Goal: Task Accomplishment & Management: Complete application form

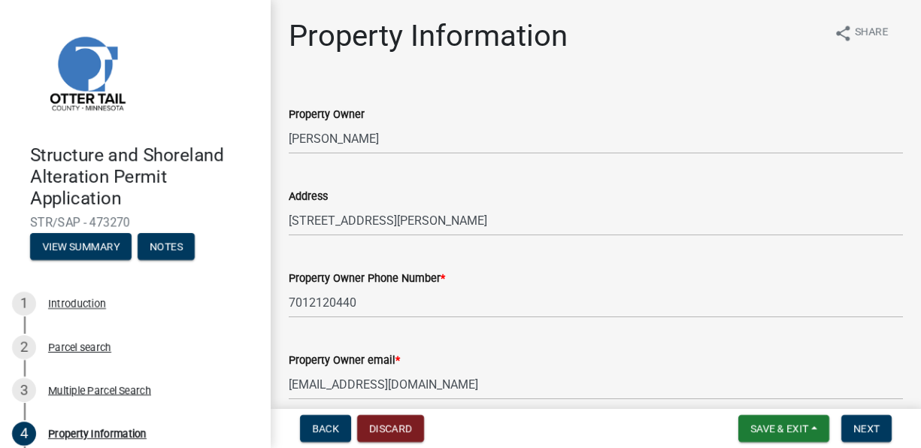
select select "99825219-5d90-43e3-9ac2-9b513b3a7be1"
select select "bc95ce3f-9706-43bd-97a5-80c1e912429f"
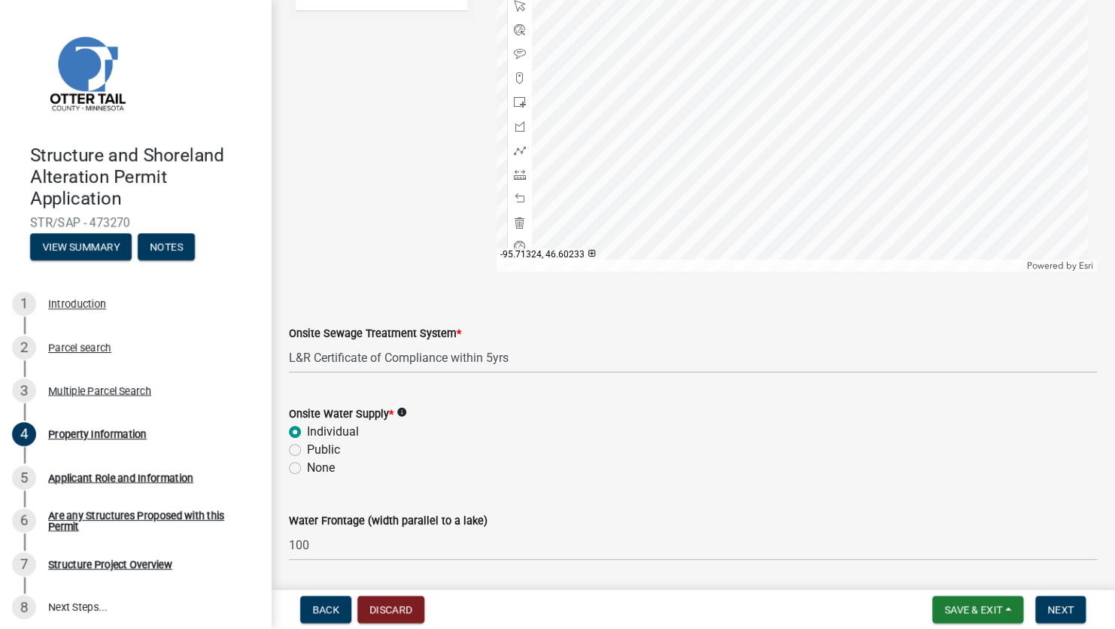
scroll to position [943, 0]
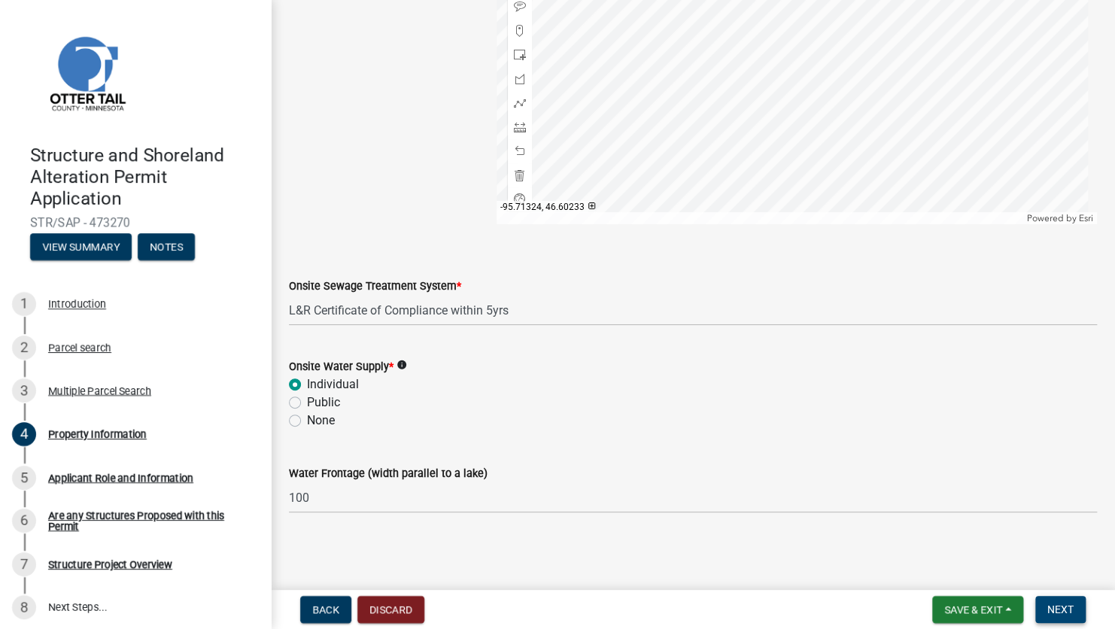
click at [921, 447] on span "Next" at bounding box center [1060, 609] width 26 height 12
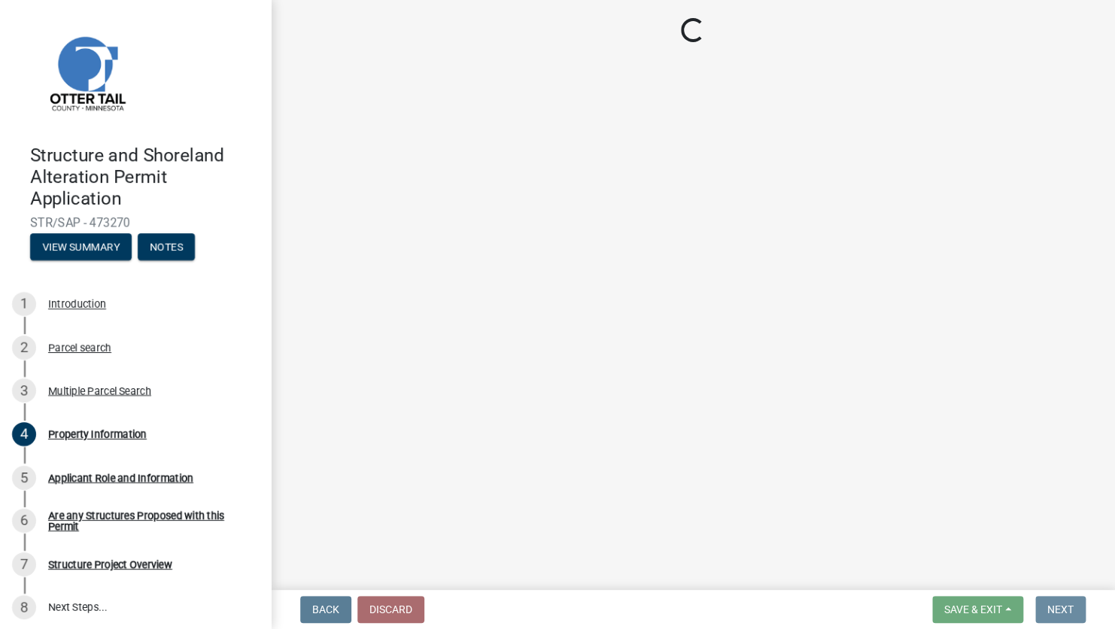
scroll to position [0, 0]
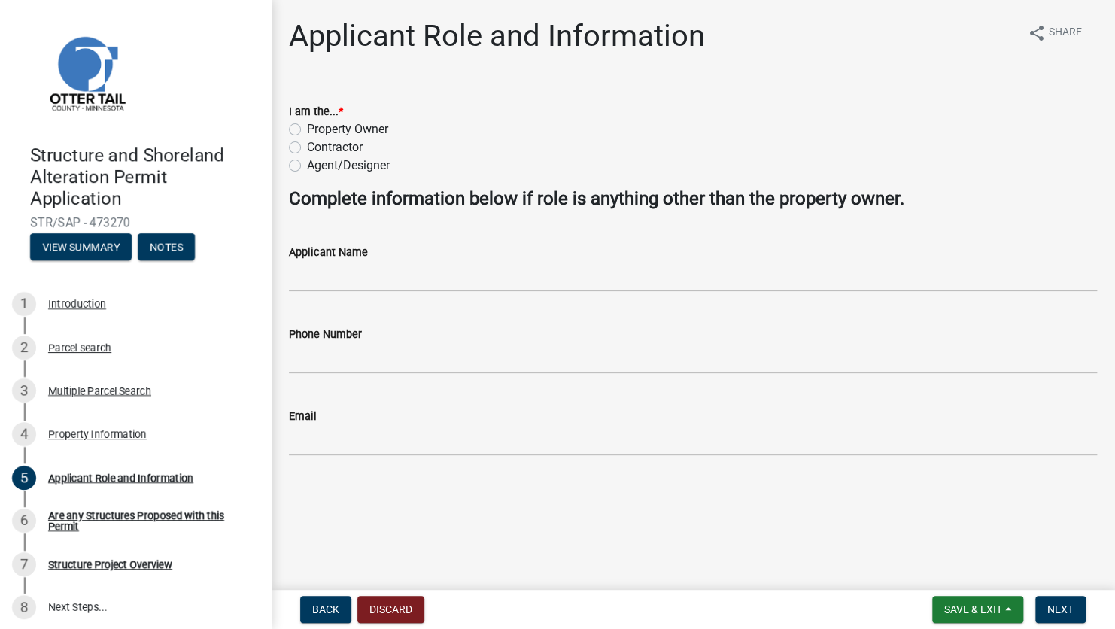
click at [307, 145] on label "Contractor" at bounding box center [335, 147] width 56 height 18
click at [307, 145] on input "Contractor" at bounding box center [312, 143] width 10 height 10
radio input "true"
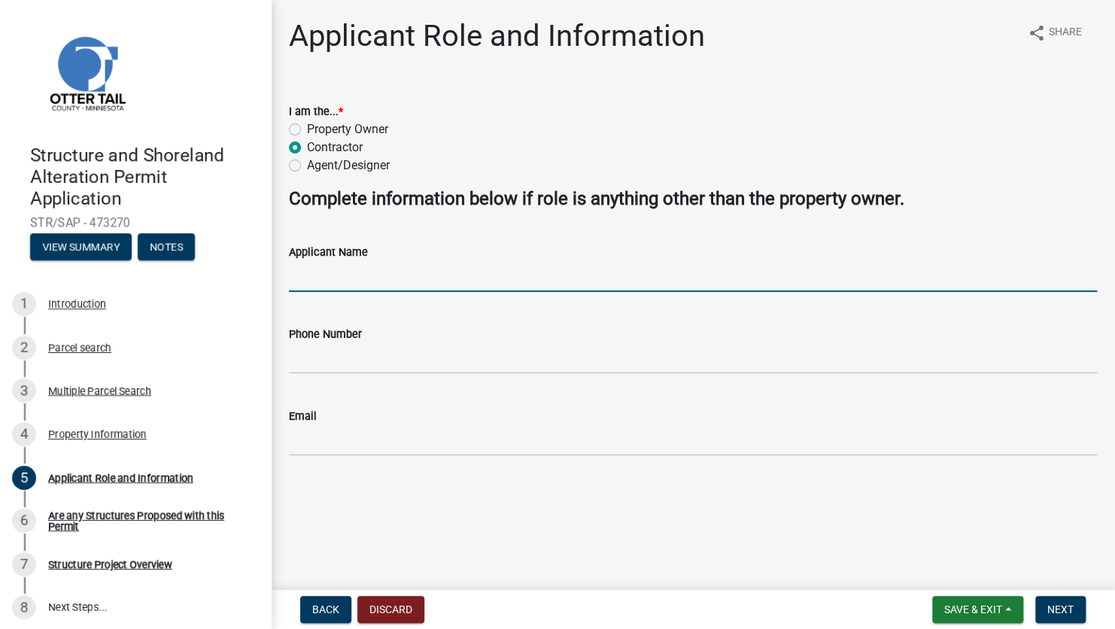
click at [380, 284] on input "Applicant Name" at bounding box center [693, 276] width 808 height 31
type input "[PERSON_NAME]"
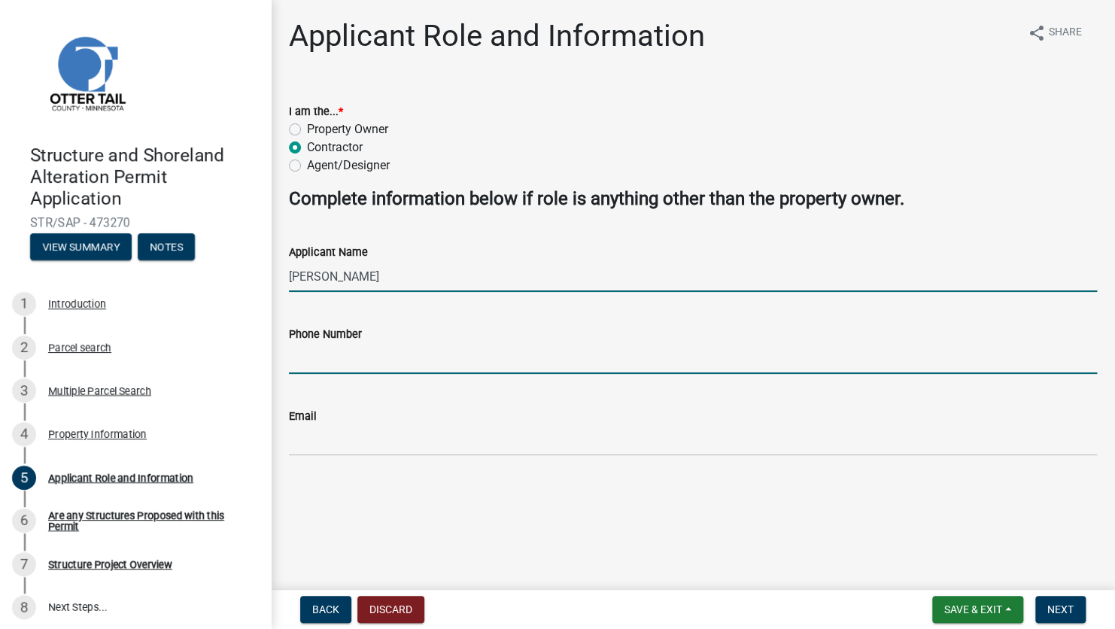
type input "2152051073"
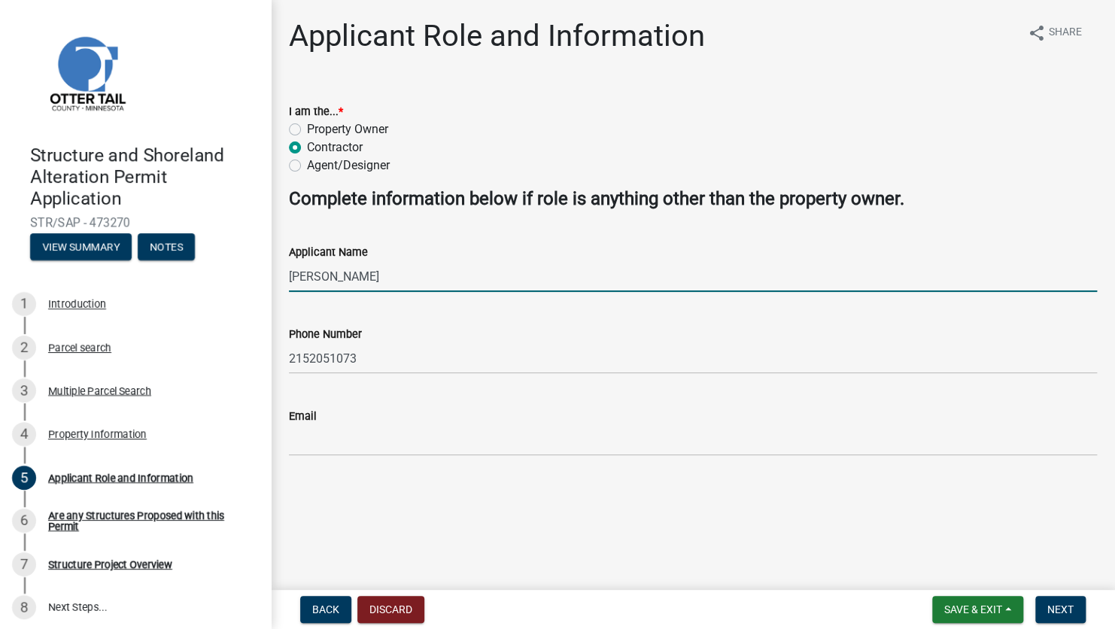
type input "[EMAIL_ADDRESS][DOMAIN_NAME]"
click at [921, 447] on button "Next" at bounding box center [1060, 609] width 50 height 27
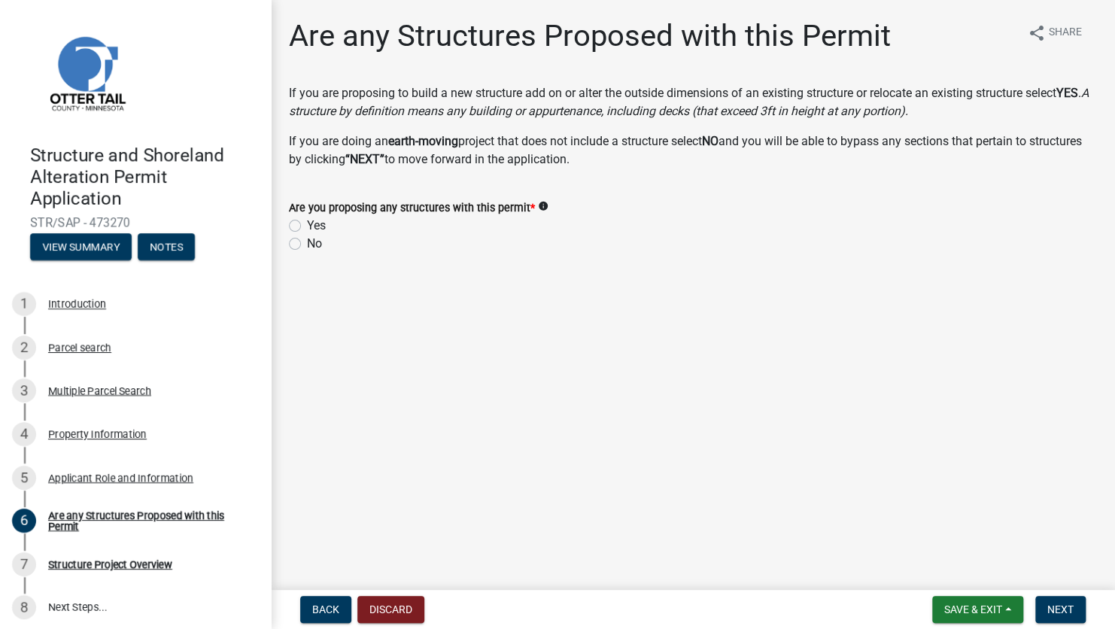
click at [307, 225] on label "Yes" at bounding box center [316, 226] width 19 height 18
click at [307, 225] on input "Yes" at bounding box center [312, 222] width 10 height 10
radio input "true"
click at [921, 447] on span "Next" at bounding box center [1060, 609] width 26 height 12
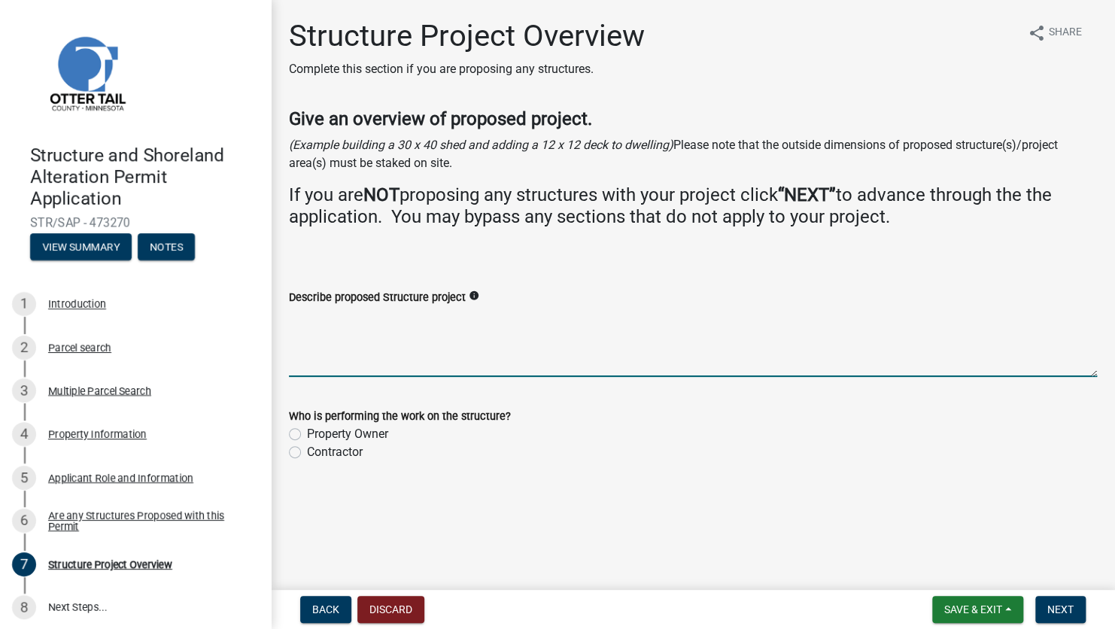
click at [342, 329] on textarea "Describe proposed Structure project" at bounding box center [693, 341] width 808 height 71
click at [364, 335] on textarea "Describe proposed Structure project" at bounding box center [693, 341] width 808 height 71
type textarea "B"
click at [534, 320] on textarea "Add roof over proposed outdoor kitchen area" at bounding box center [693, 341] width 808 height 71
click at [502, 334] on textarea "Add roof over proposed outdoor kitchen area. 15'x15' Add pergola over front ent…" at bounding box center [693, 341] width 808 height 71
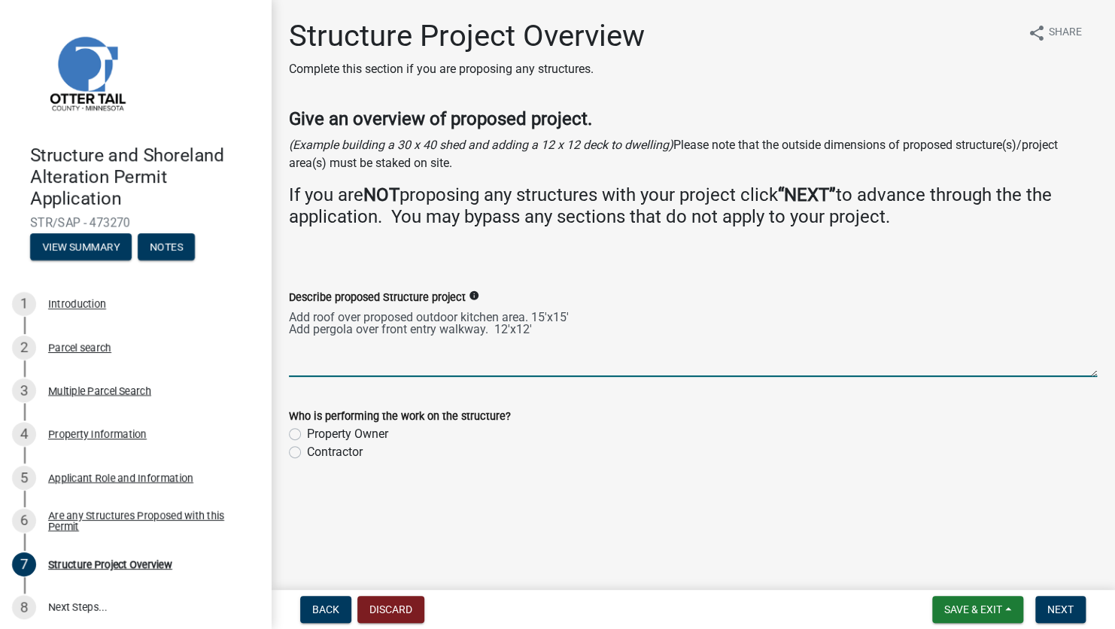
type textarea "Add roof over proposed outdoor kitchen area. 15'x15' Add pergola over front ent…"
drag, startPoint x: 602, startPoint y: 444, endPoint x: 572, endPoint y: 409, distance: 45.8
click at [307, 447] on label "Contractor" at bounding box center [335, 452] width 56 height 18
click at [307, 447] on input "Contractor" at bounding box center [312, 448] width 10 height 10
radio input "true"
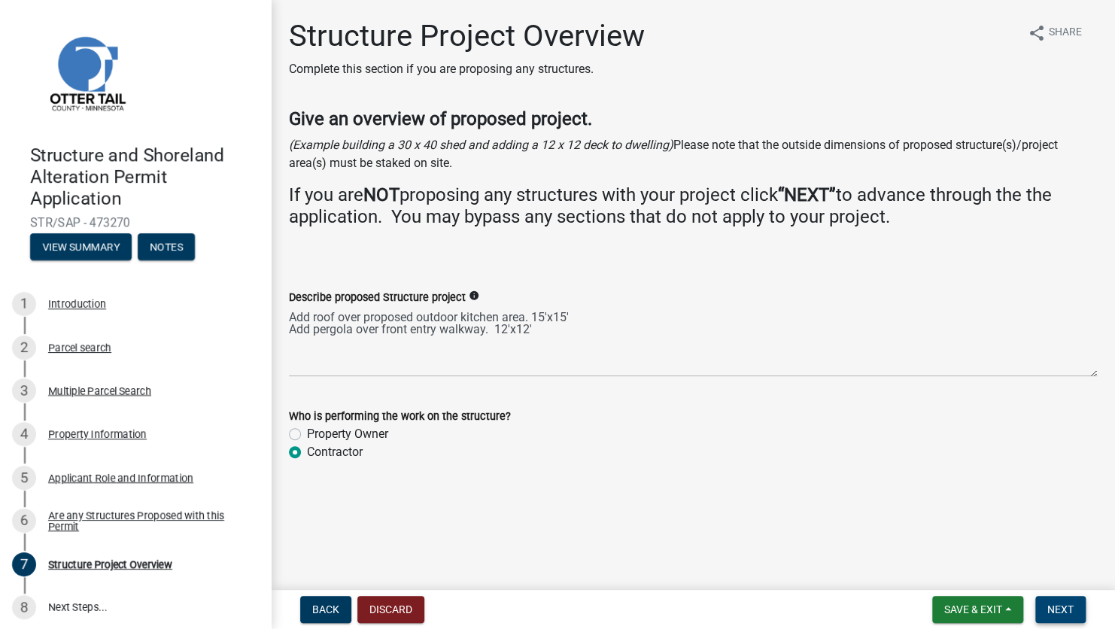
click at [921, 447] on span "Next" at bounding box center [1060, 609] width 26 height 12
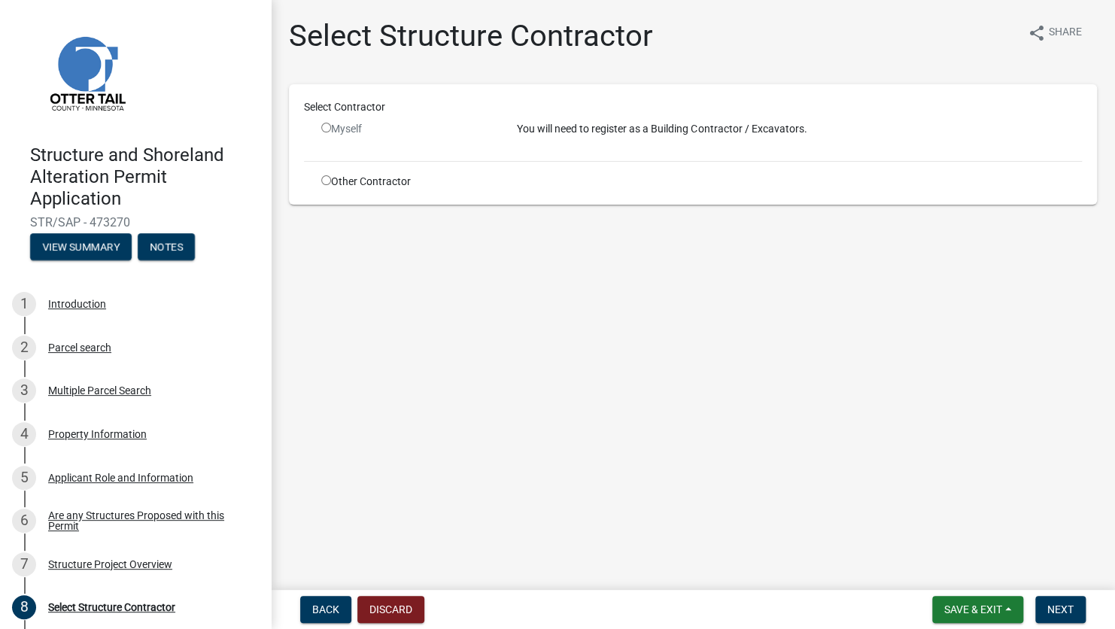
click at [326, 181] on input "radio" at bounding box center [326, 180] width 10 height 10
radio input "true"
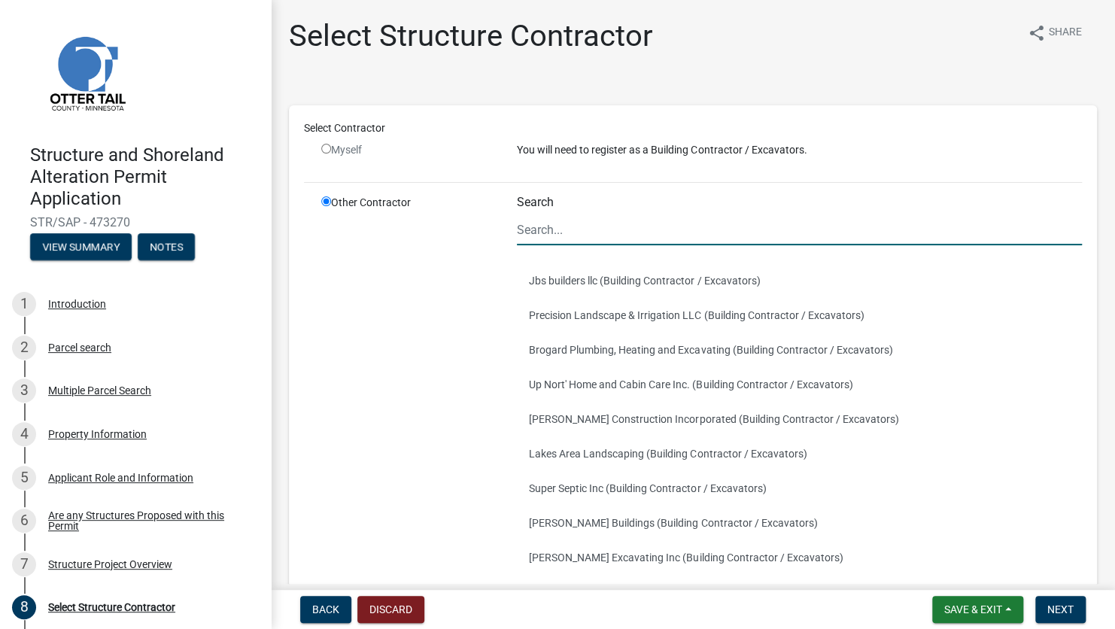
click at [566, 229] on input "Search" at bounding box center [799, 229] width 565 height 31
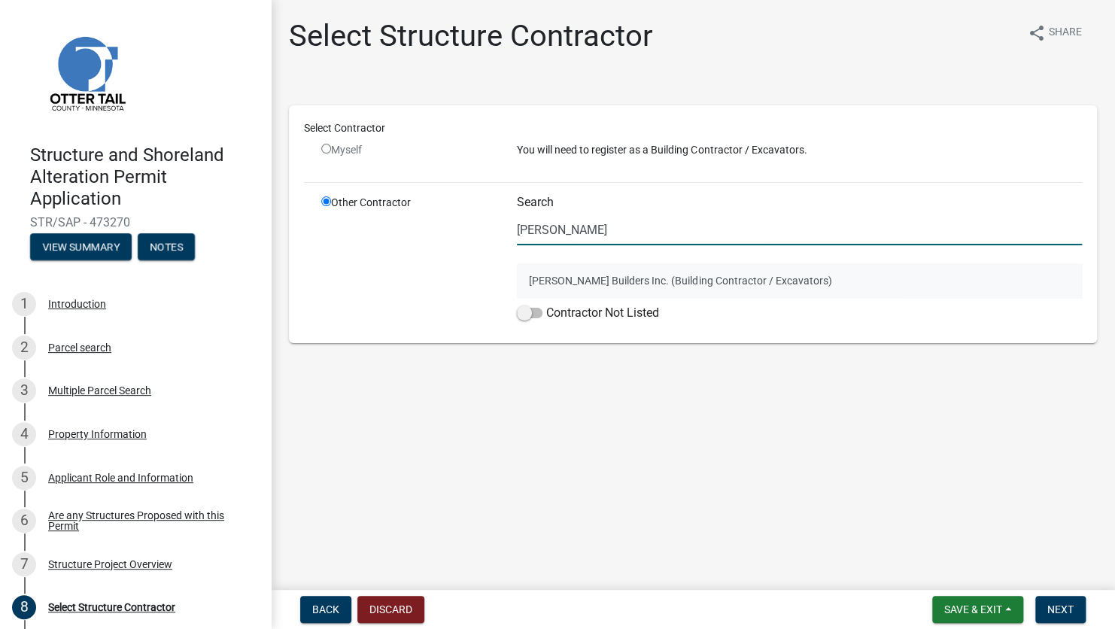
type input "[PERSON_NAME]"
click at [620, 271] on button "[PERSON_NAME] Builders Inc. (Building Contractor / Excavators)" at bounding box center [799, 280] width 565 height 35
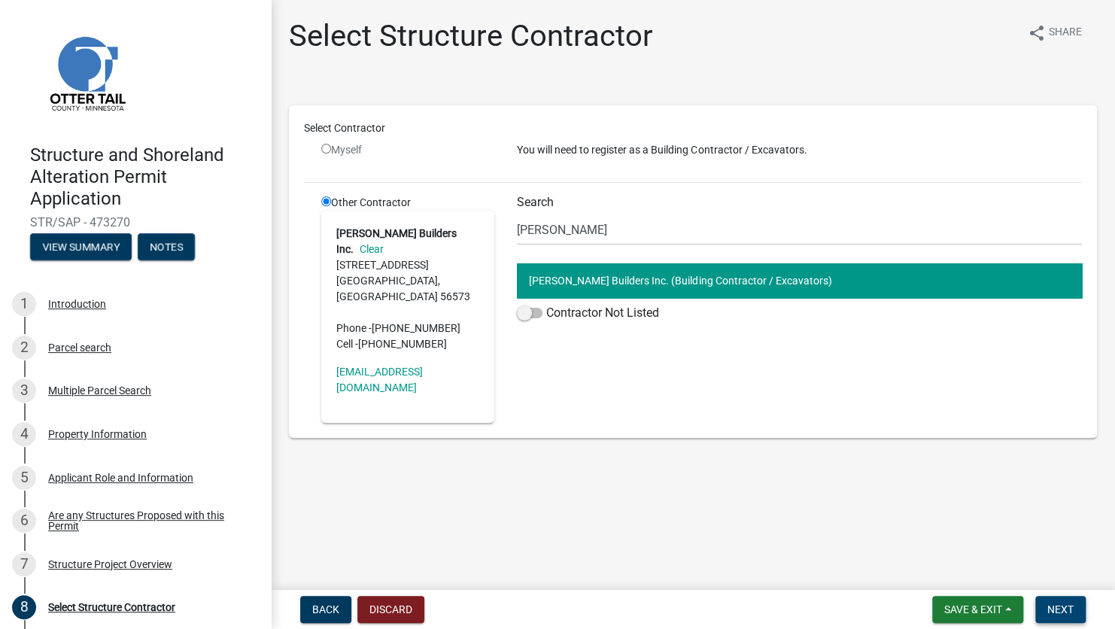
click at [921, 447] on span "Next" at bounding box center [1060, 609] width 26 height 12
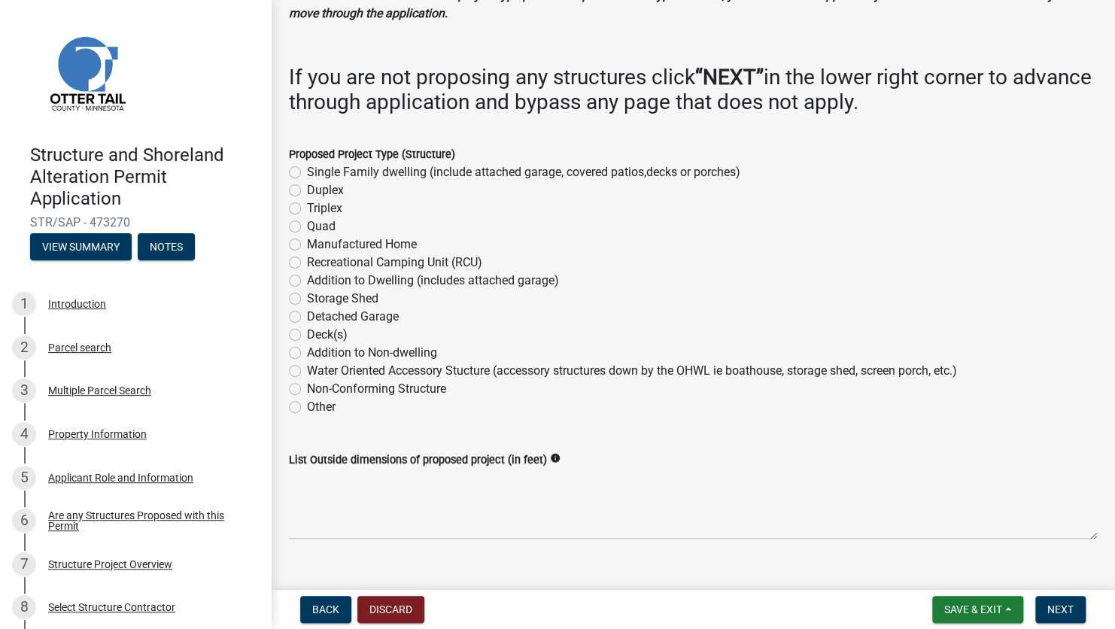
scroll to position [150, 0]
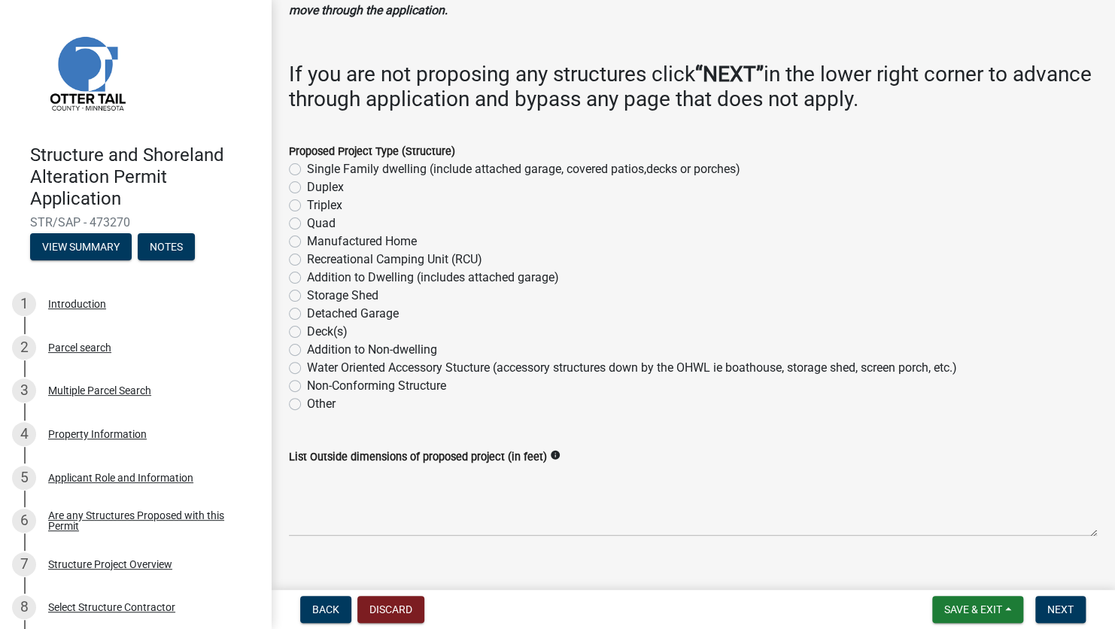
click at [307, 401] on label "Other" at bounding box center [321, 404] width 29 height 18
click at [307, 401] on input "Other" at bounding box center [312, 400] width 10 height 10
radio input "true"
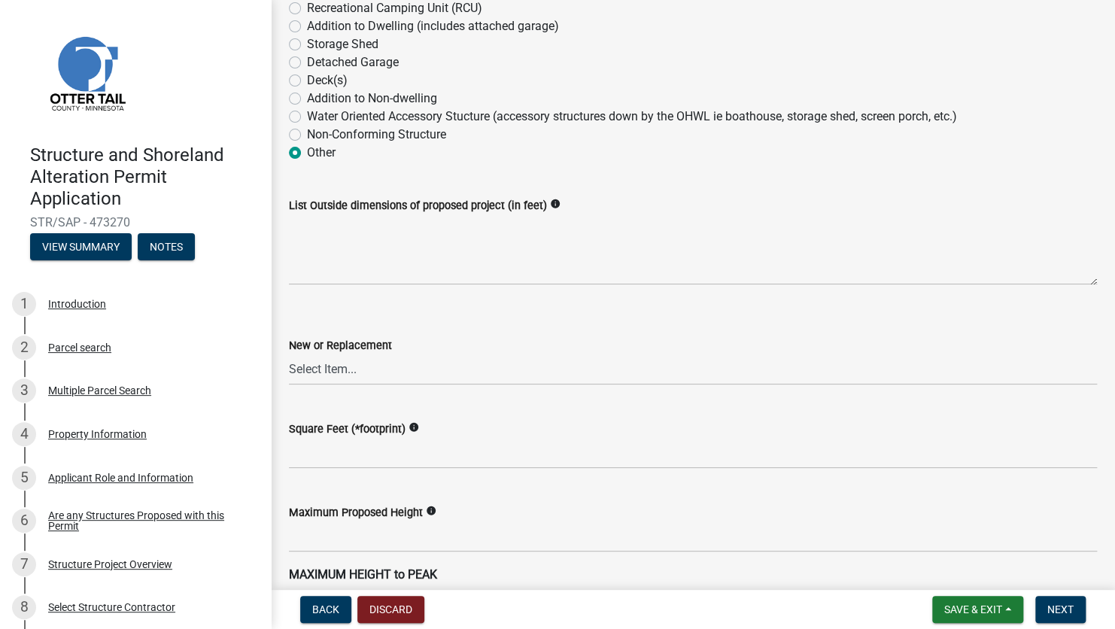
scroll to position [376, 0]
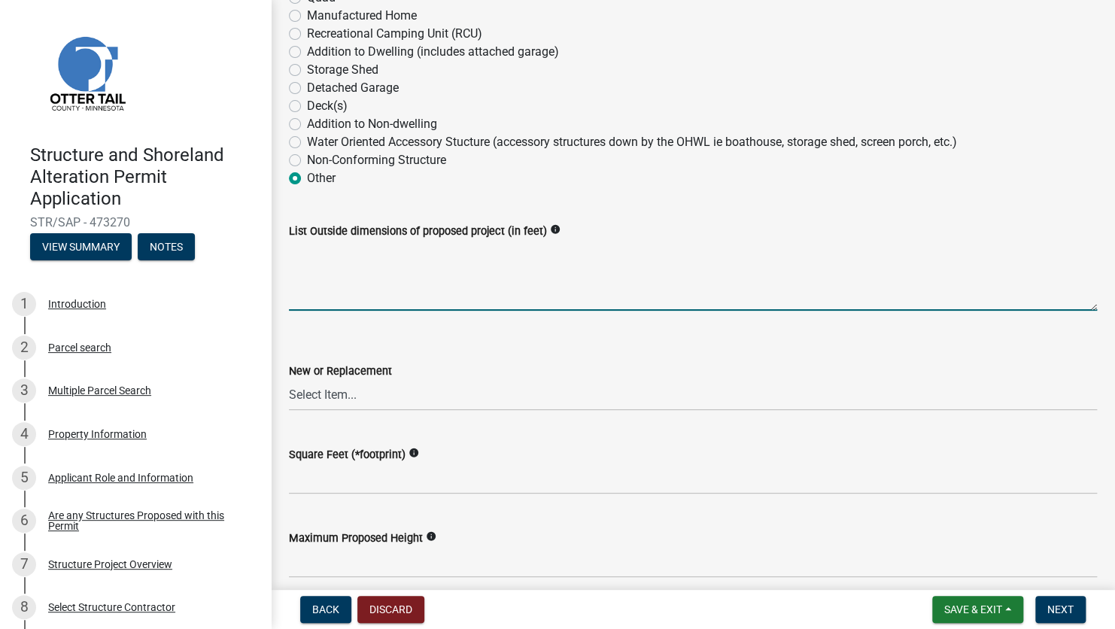
click at [350, 275] on textarea "List Outside dimensions of proposed project (in feet)" at bounding box center [693, 275] width 808 height 71
click at [324, 274] on textarea "List Outside dimensions of proposed project (in feet)" at bounding box center [693, 275] width 808 height 71
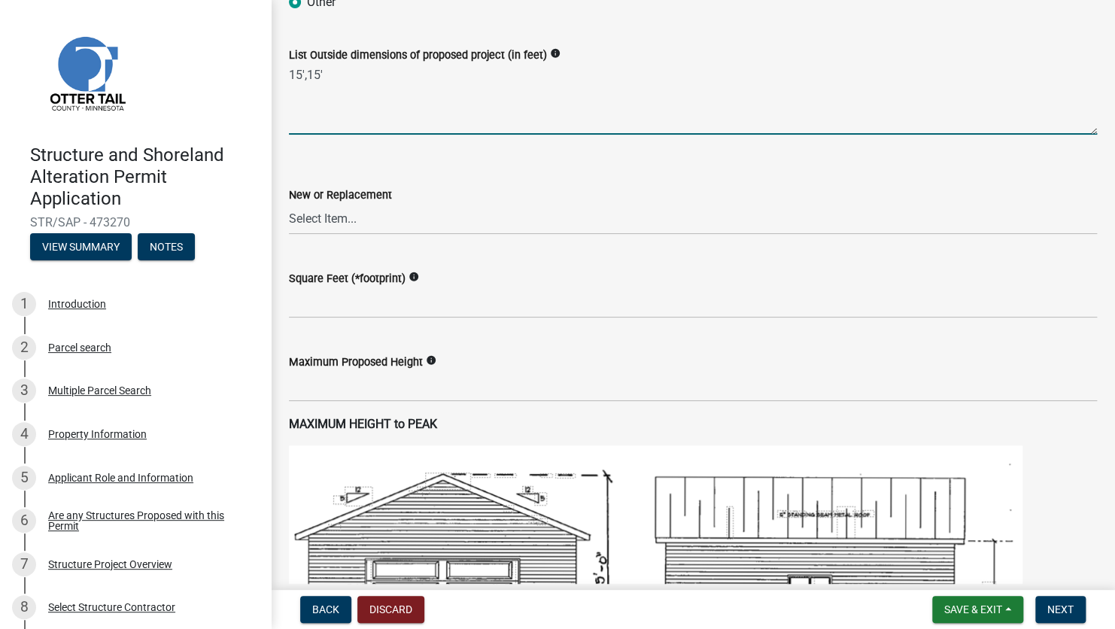
scroll to position [526, 0]
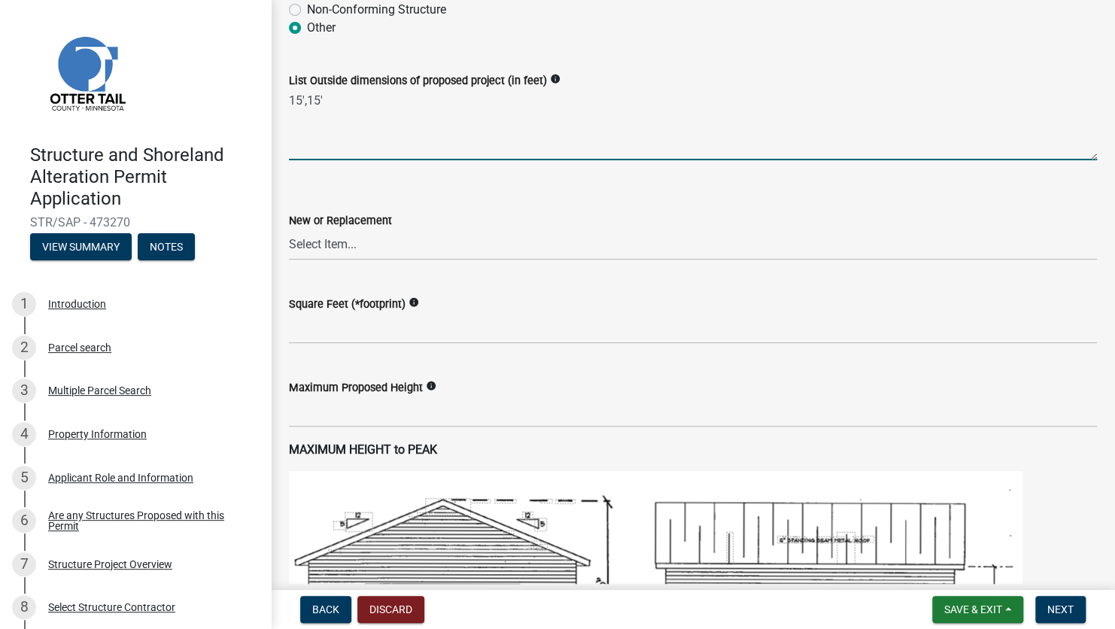
type textarea "15',15'"
click at [417, 250] on select "Select Item... New Replacement" at bounding box center [693, 244] width 808 height 31
click at [289, 229] on select "Select Item... New Replacement" at bounding box center [693, 244] width 808 height 31
select select "c185e313-3403-4239-bd61-bb563c58a77a"
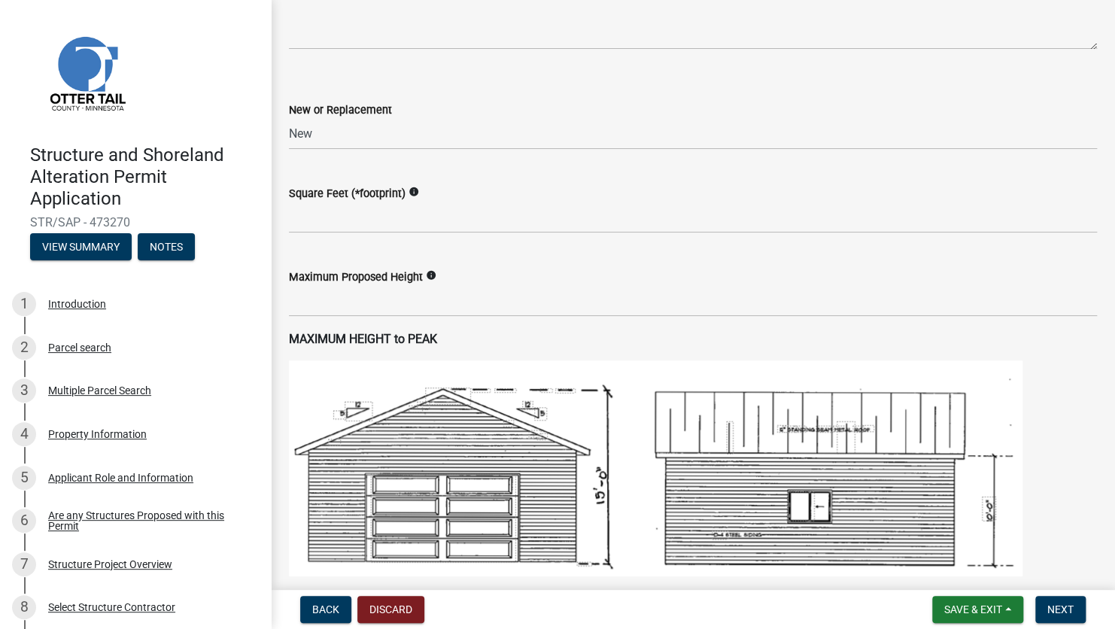
scroll to position [677, 0]
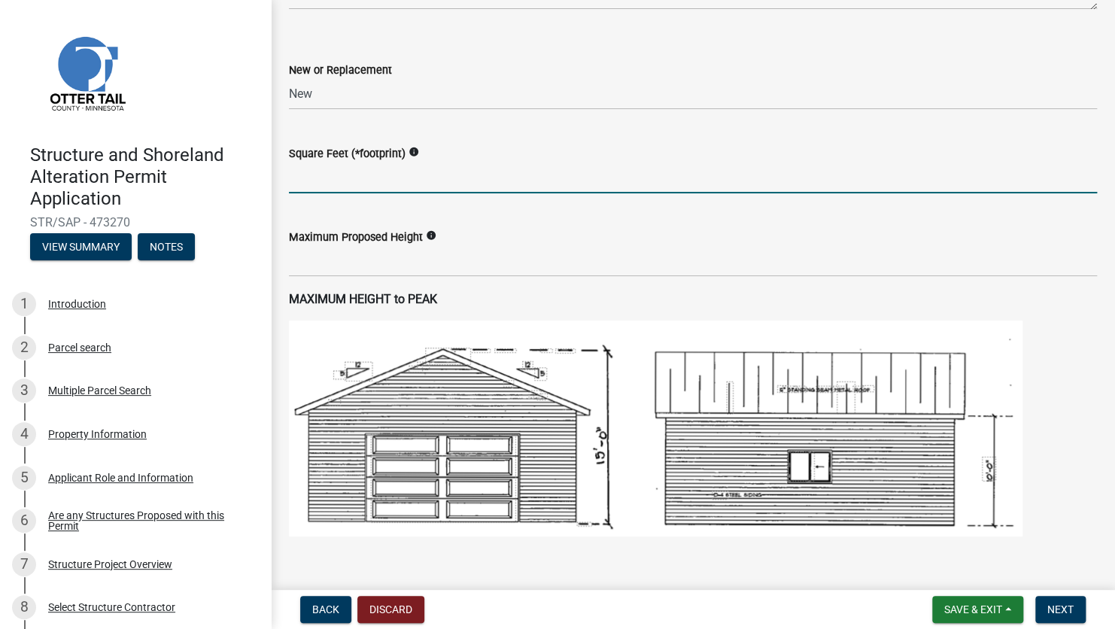
click at [359, 177] on input "text" at bounding box center [693, 177] width 808 height 31
type input "225"
click at [305, 256] on input "text" at bounding box center [693, 261] width 808 height 31
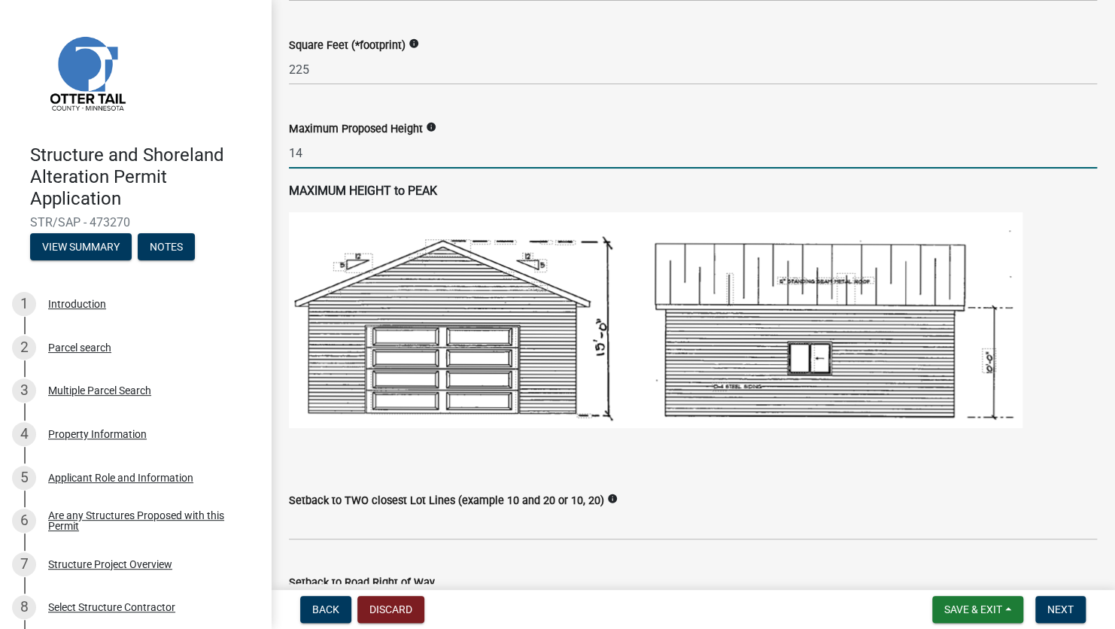
scroll to position [978, 0]
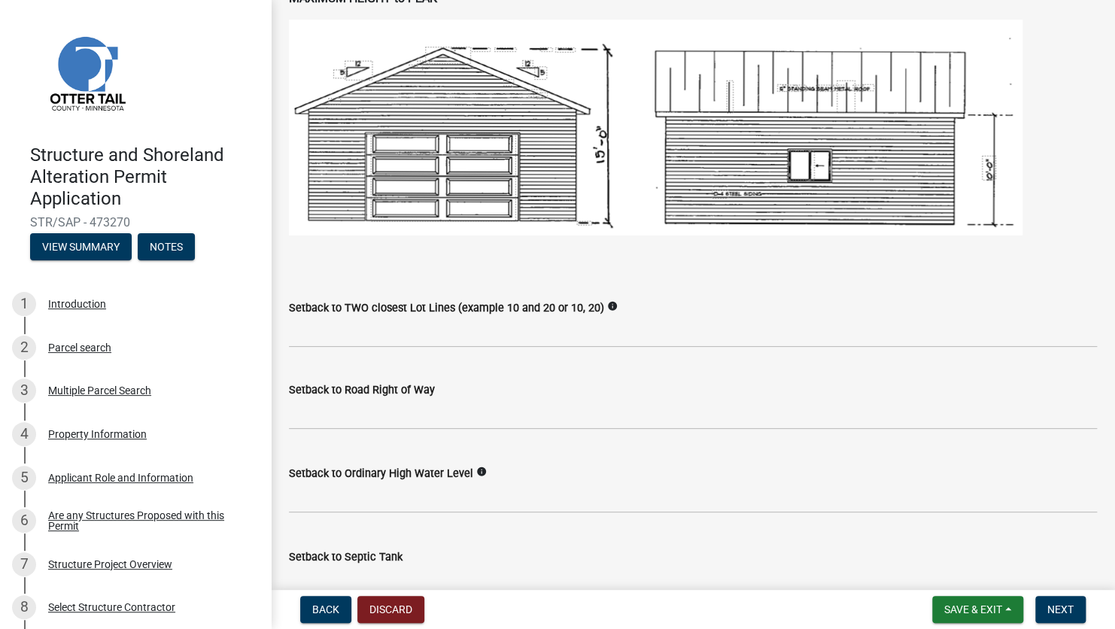
type input "14"
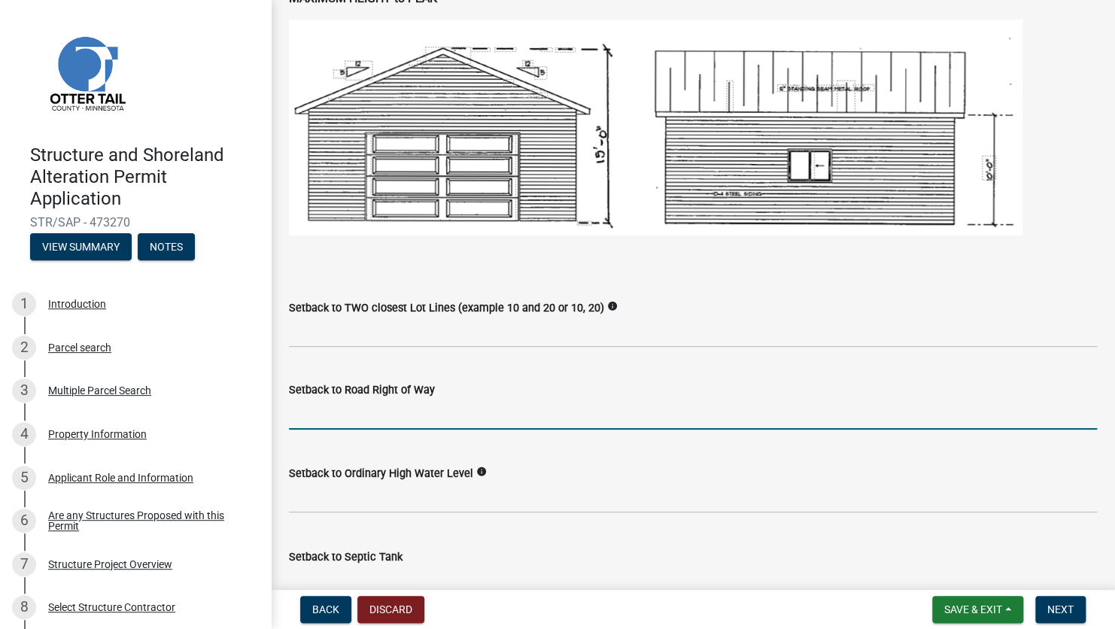
click at [554, 417] on input "text" at bounding box center [693, 414] width 808 height 31
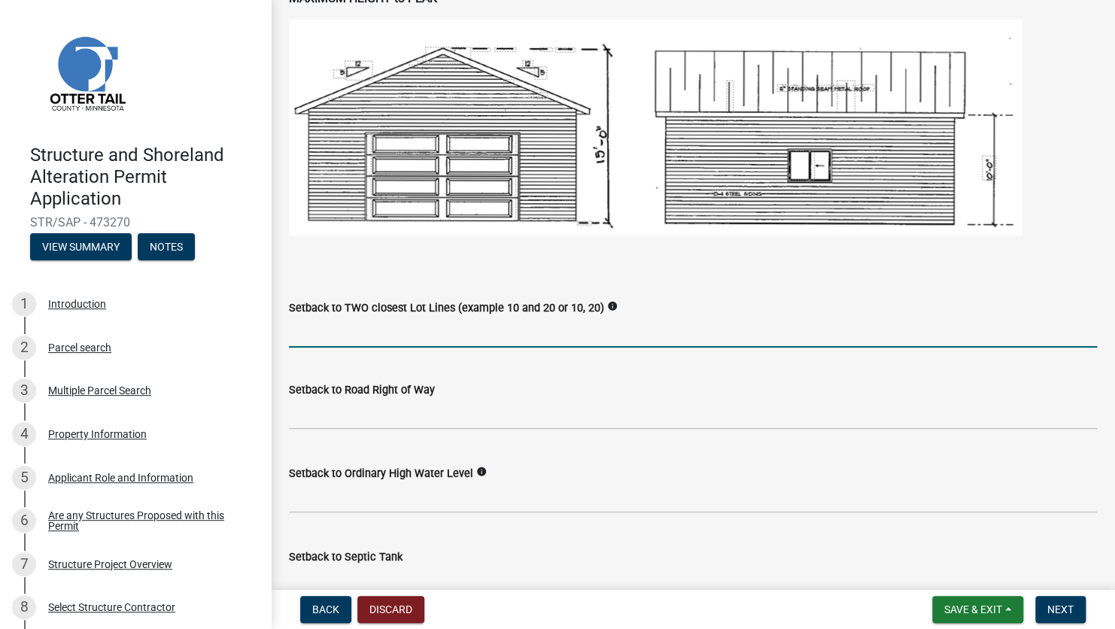
click at [476, 331] on input "Setback to TWO closest Lot Lines (example 10 and 20 or 10, 20)" at bounding box center [693, 332] width 808 height 31
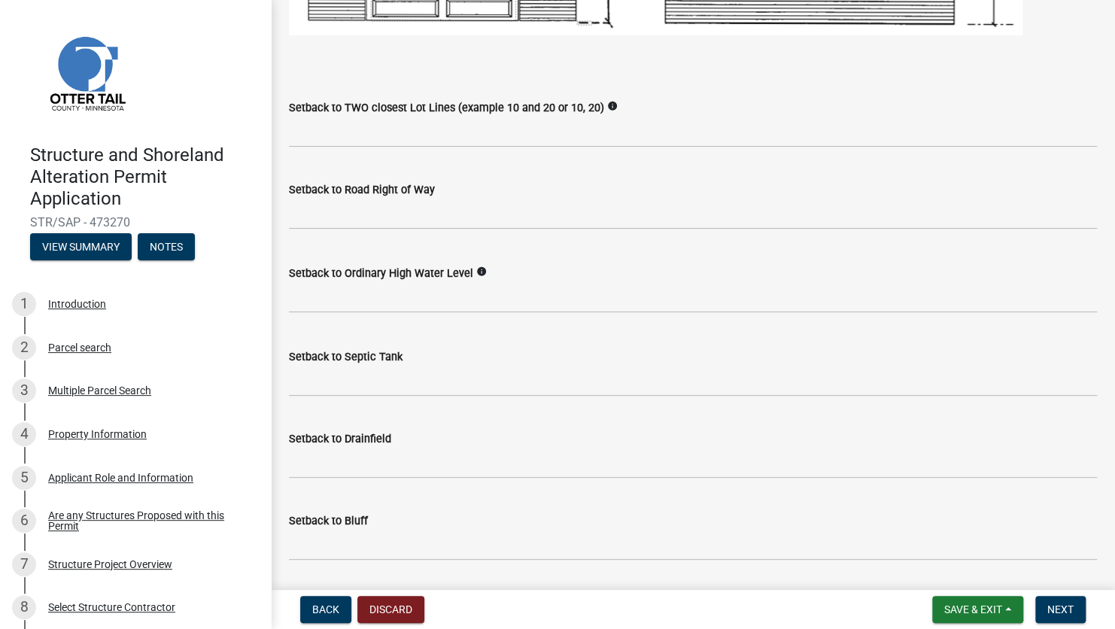
scroll to position [1203, 0]
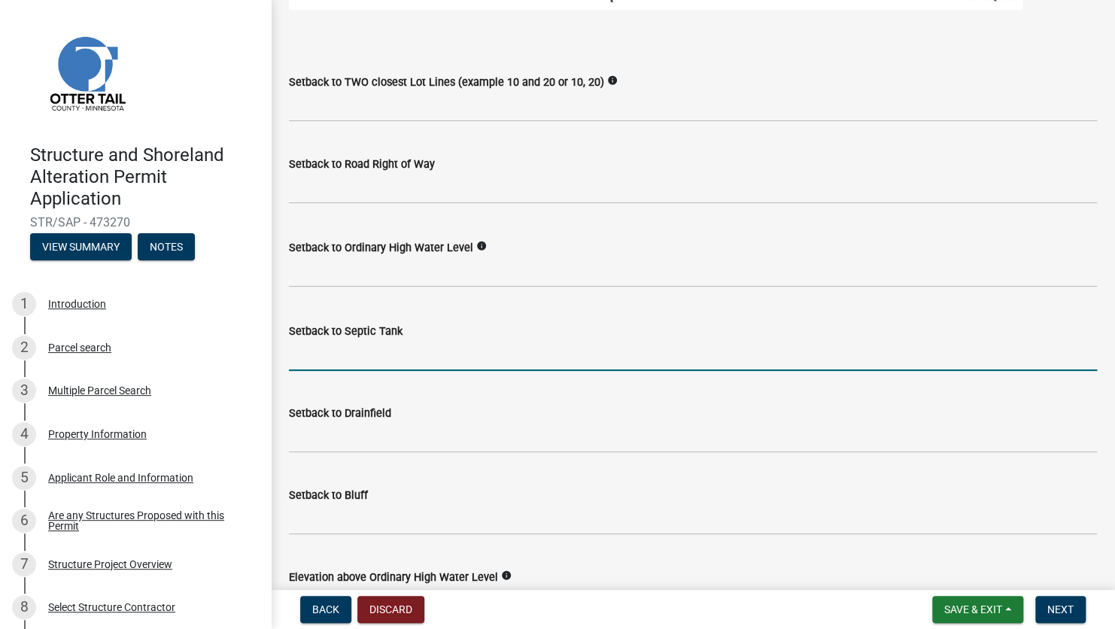
click at [332, 361] on input "Setback to Septic Tank" at bounding box center [693, 355] width 808 height 31
type input "10'2""
click at [372, 433] on input "Setback to Drainfield" at bounding box center [693, 437] width 808 height 31
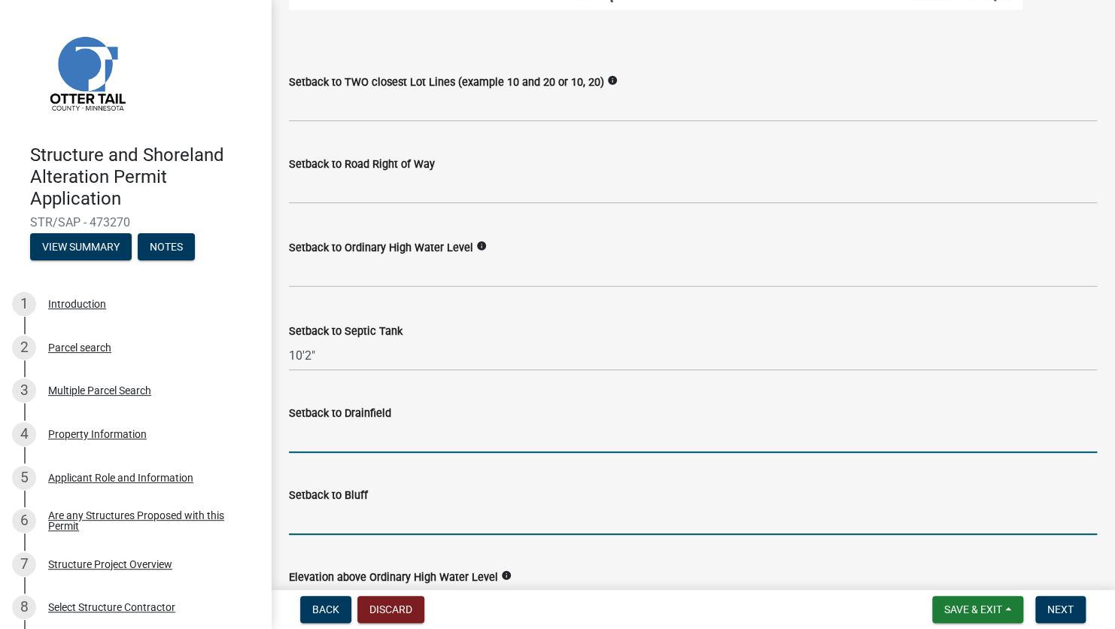
click at [499, 447] on input "Setback to Bluff" at bounding box center [693, 519] width 808 height 31
click at [687, 447] on input "Setback to Drainfield" at bounding box center [693, 437] width 808 height 31
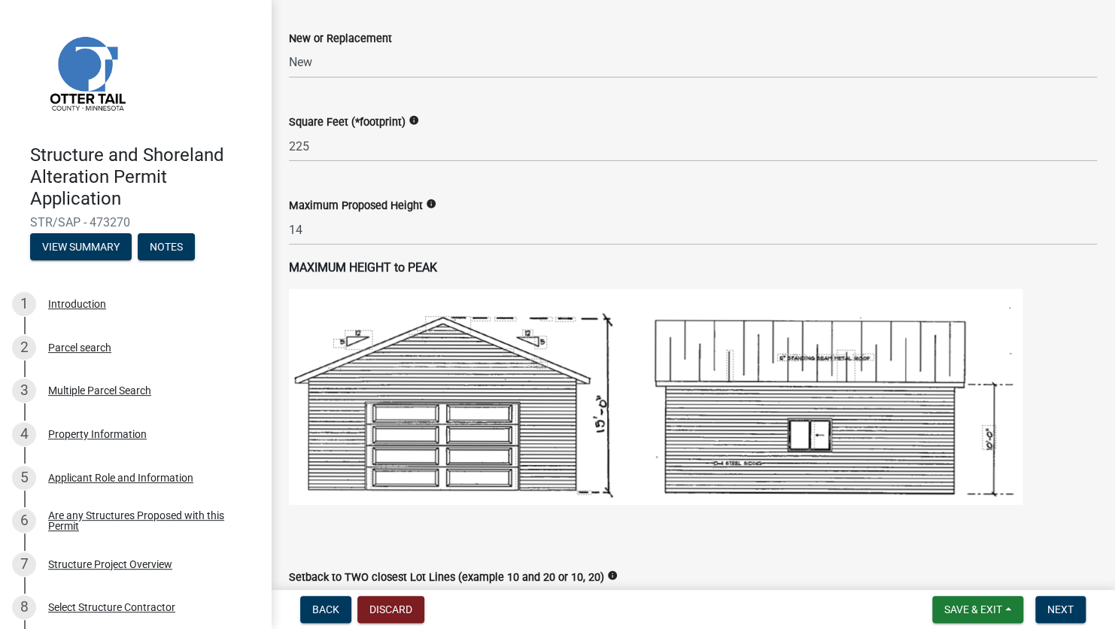
scroll to position [903, 0]
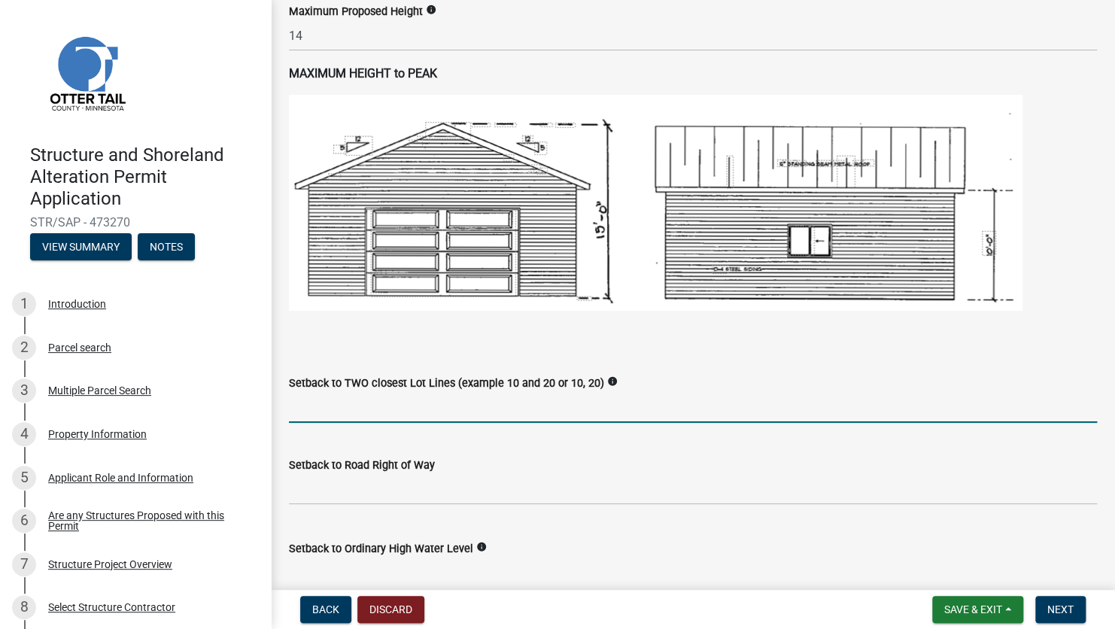
click at [451, 398] on input "Setback to TWO closest Lot Lines (example 10 and 20 or 10, 20)" at bounding box center [693, 407] width 808 height 31
click at [320, 415] on input "Setback to TWO closest Lot Lines (example 10 and 20 or 10, 20)" at bounding box center [693, 407] width 808 height 31
type input "40,50"
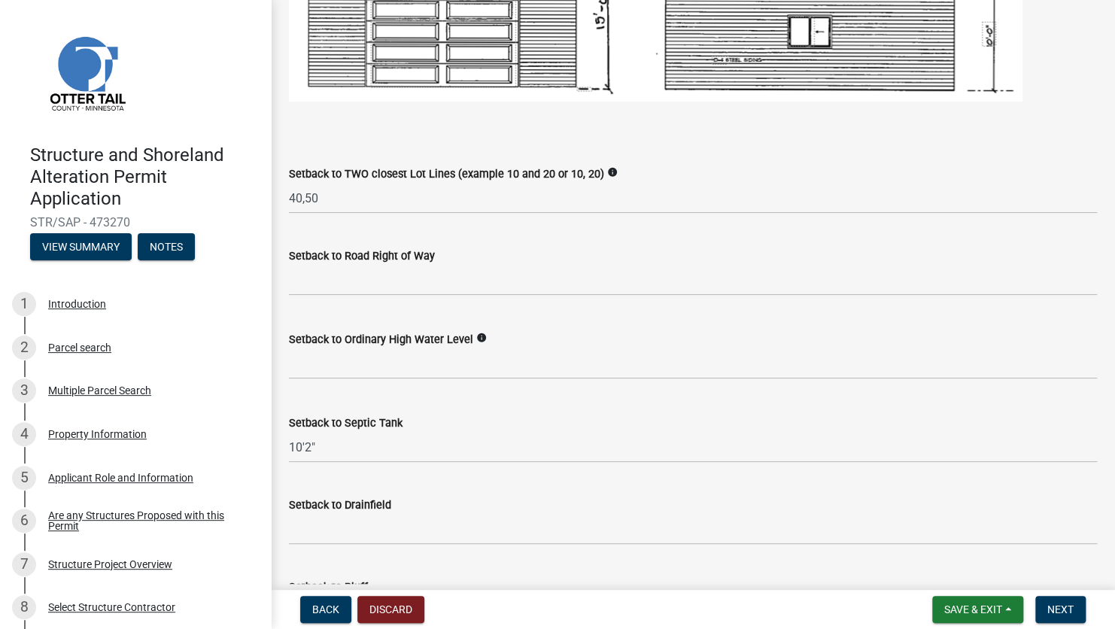
drag, startPoint x: 605, startPoint y: 411, endPoint x: 596, endPoint y: 386, distance: 26.9
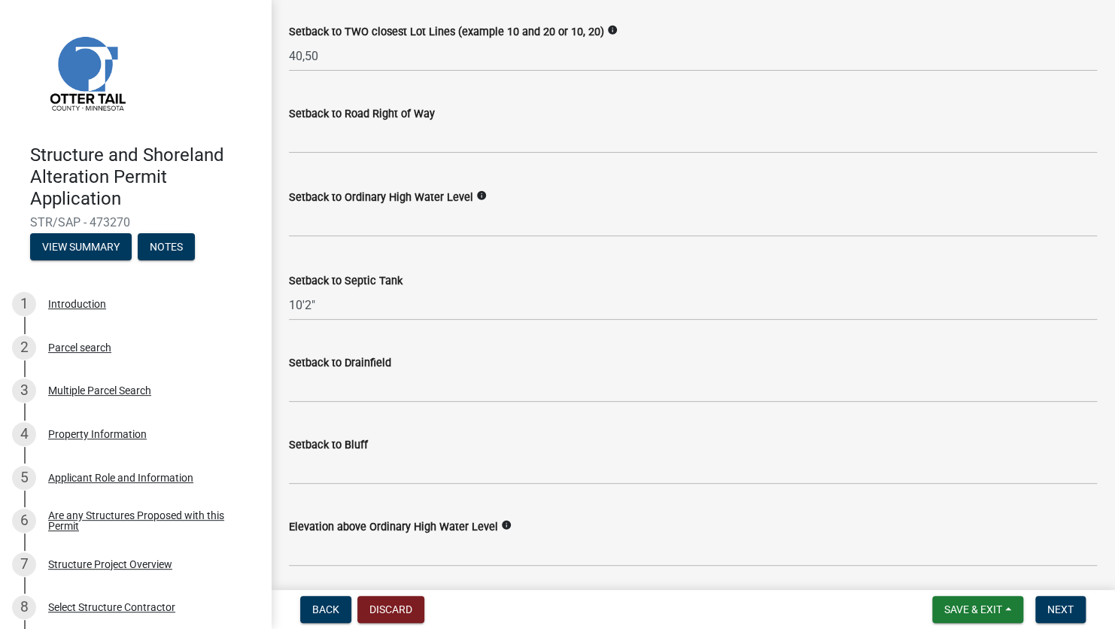
scroll to position [1257, 0]
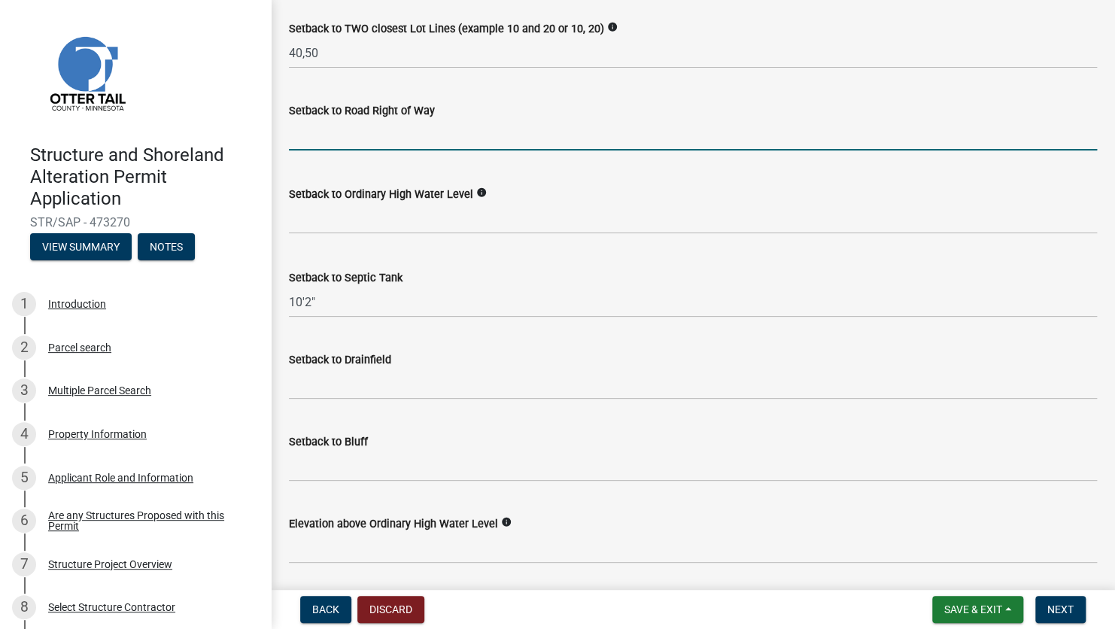
click at [390, 135] on input "text" at bounding box center [693, 135] width 808 height 31
click at [376, 139] on input "text" at bounding box center [693, 135] width 808 height 31
type input "130"
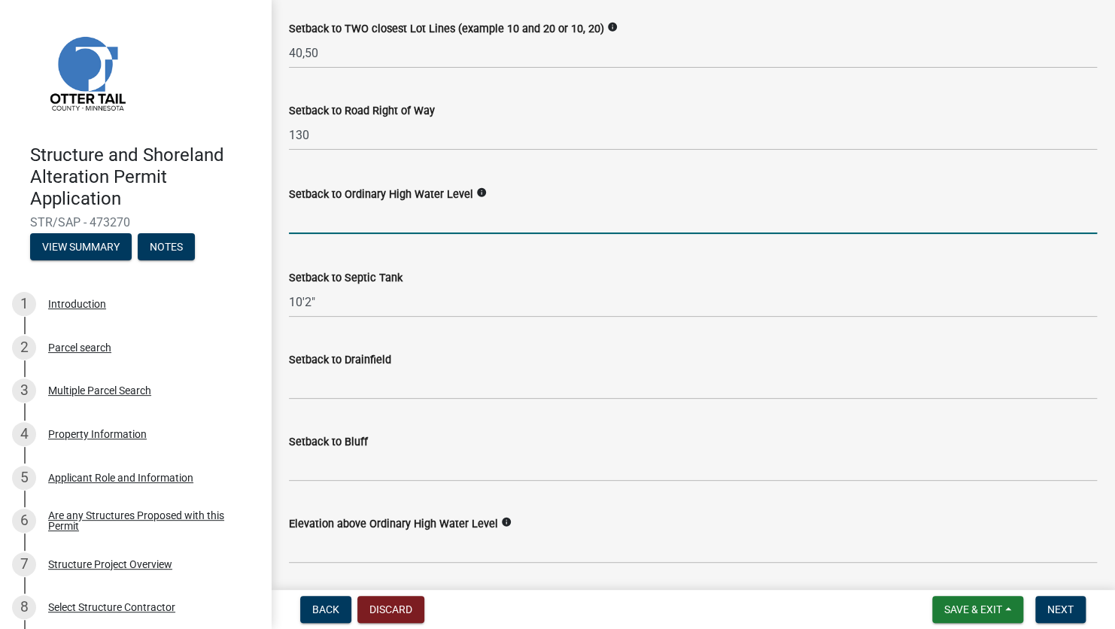
click at [298, 216] on input "text" at bounding box center [693, 218] width 808 height 31
type input "90"
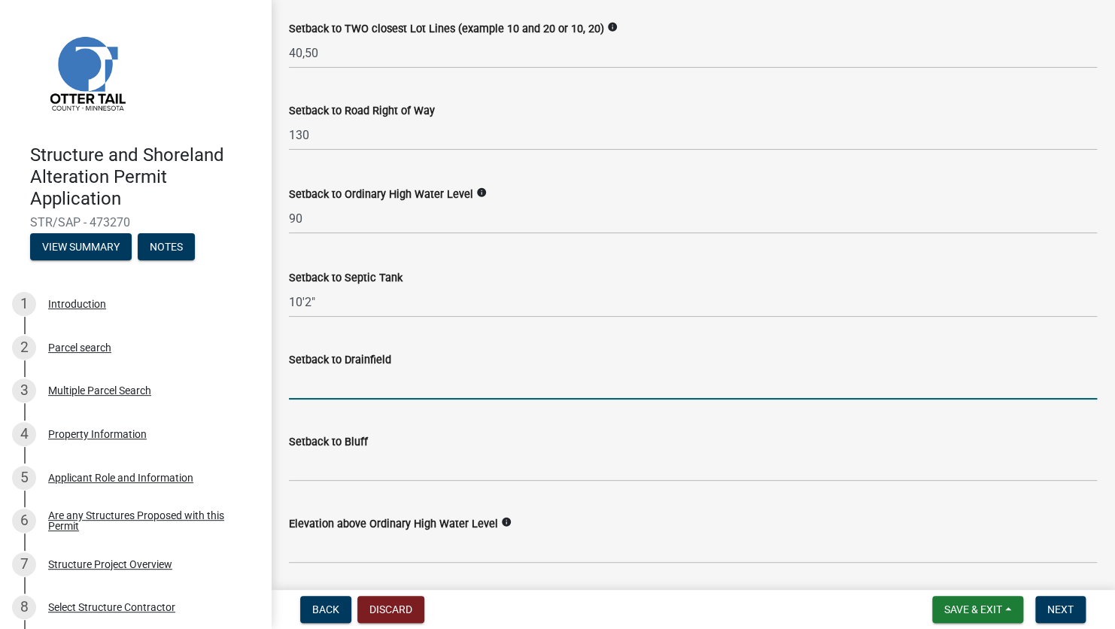
click at [366, 387] on input "Setback to Drainfield" at bounding box center [693, 384] width 808 height 31
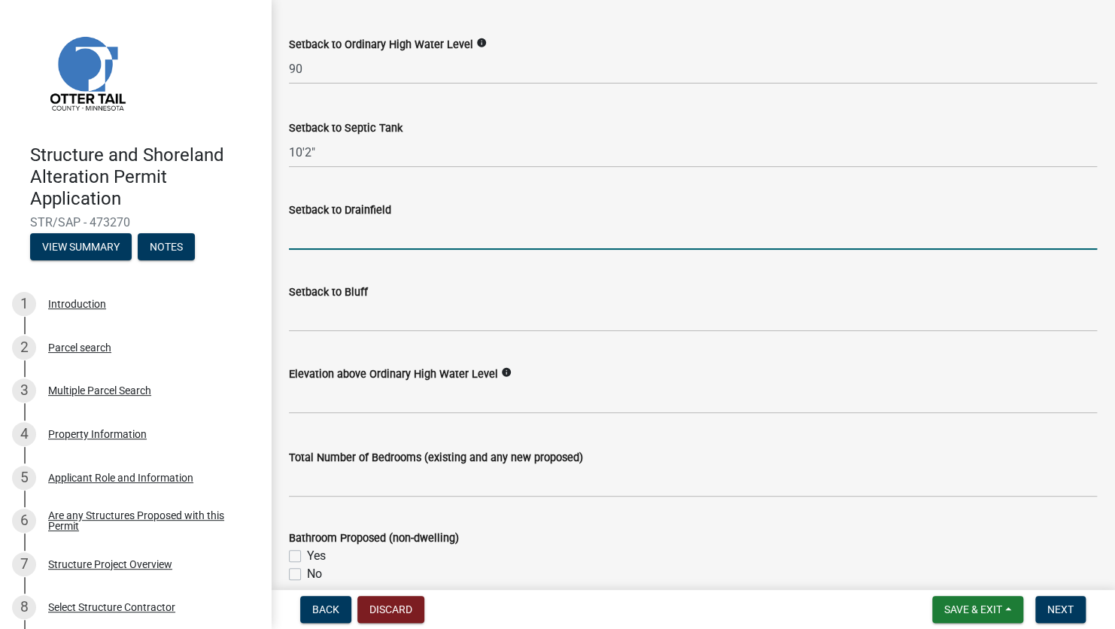
scroll to position [1407, 0]
click at [377, 323] on input "Setback to Bluff" at bounding box center [693, 315] width 808 height 31
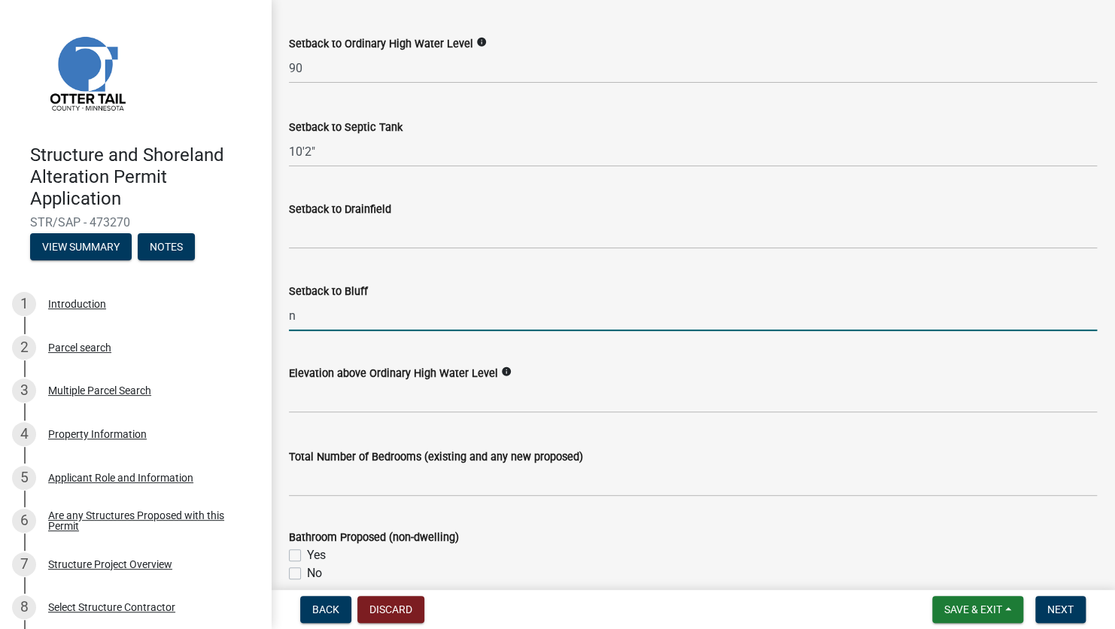
type input "N/A"
click at [290, 247] on input "Setback to Drainfield" at bounding box center [693, 233] width 808 height 31
click at [535, 282] on div "Setback to Bluff" at bounding box center [693, 291] width 808 height 18
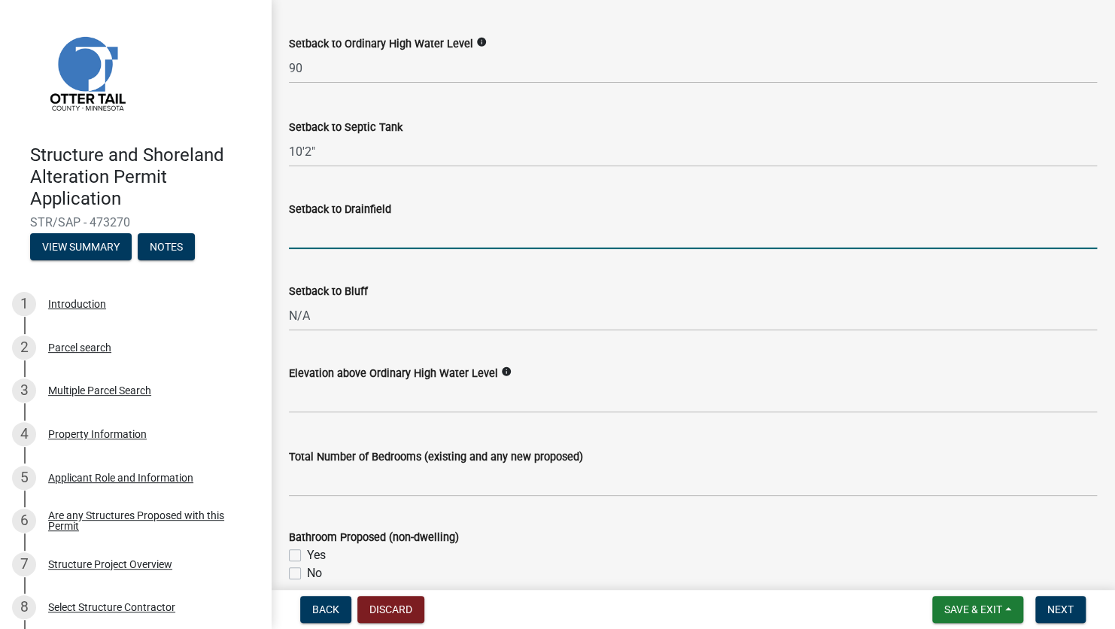
click at [487, 233] on input "Setback to Drainfield" at bounding box center [693, 233] width 808 height 31
drag, startPoint x: 611, startPoint y: 262, endPoint x: 711, endPoint y: 250, distance: 100.7
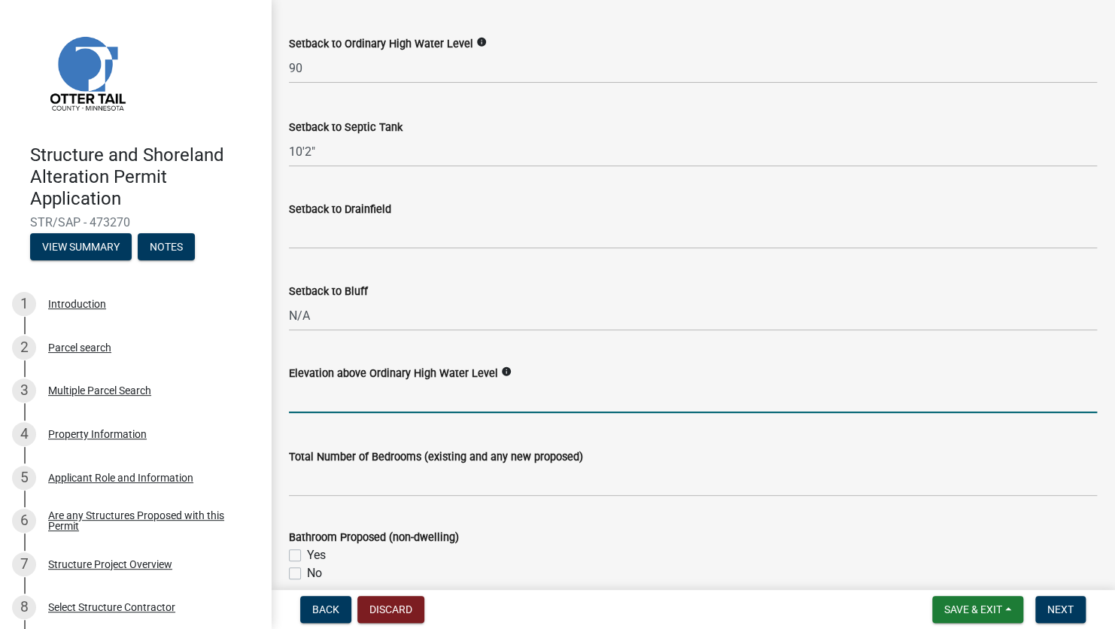
drag, startPoint x: 450, startPoint y: 404, endPoint x: 423, endPoint y: 400, distance: 27.3
click at [447, 406] on input "text" at bounding box center [693, 397] width 808 height 31
type input "6"
click at [441, 447] on input "text" at bounding box center [693, 481] width 808 height 31
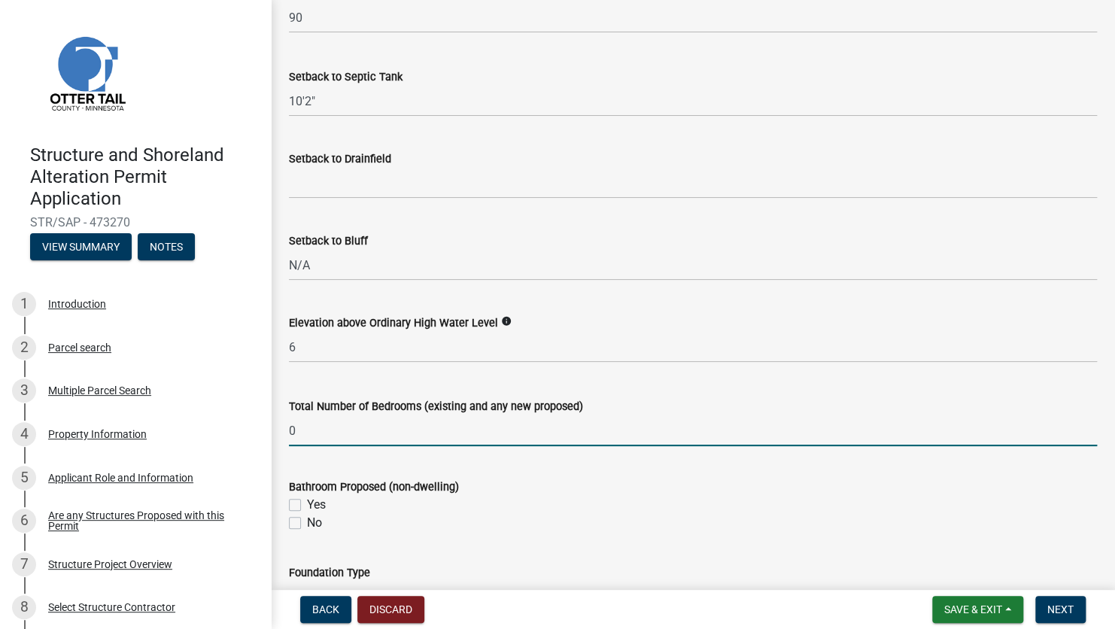
scroll to position [1482, 0]
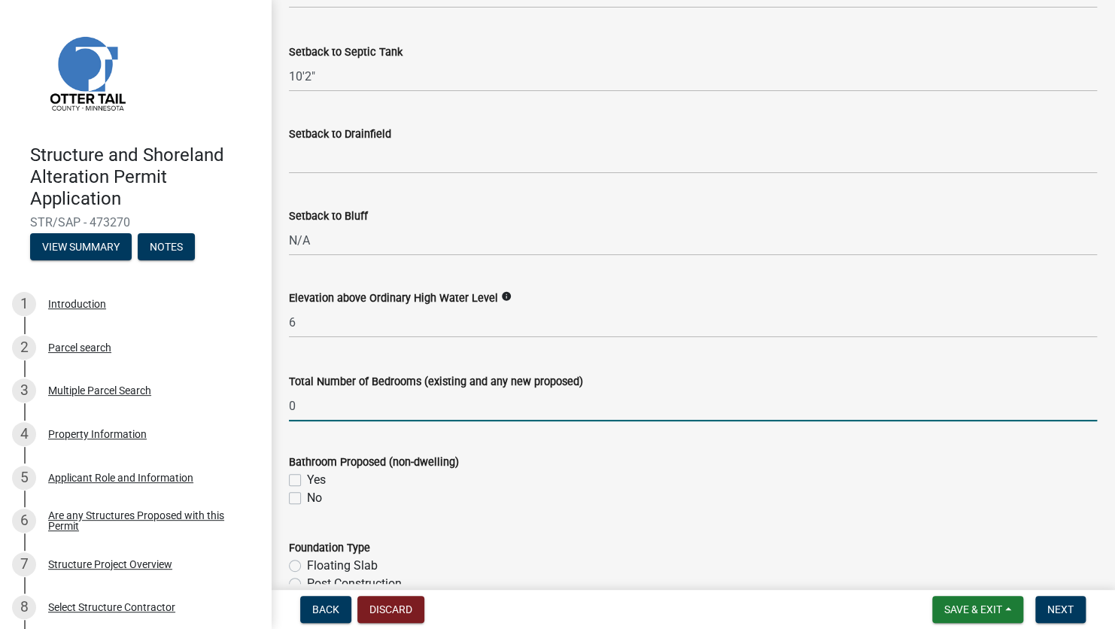
type input "0"
click at [307, 447] on label "No" at bounding box center [314, 498] width 15 height 18
click at [307, 447] on input "No" at bounding box center [312, 494] width 10 height 10
checkbox input "true"
checkbox input "false"
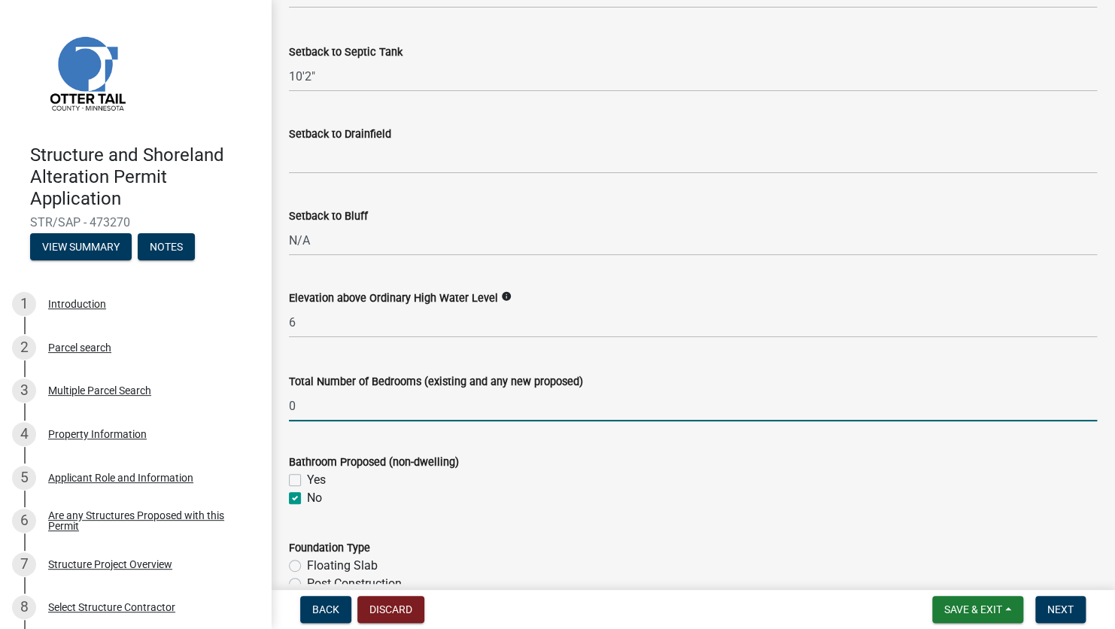
checkbox input "true"
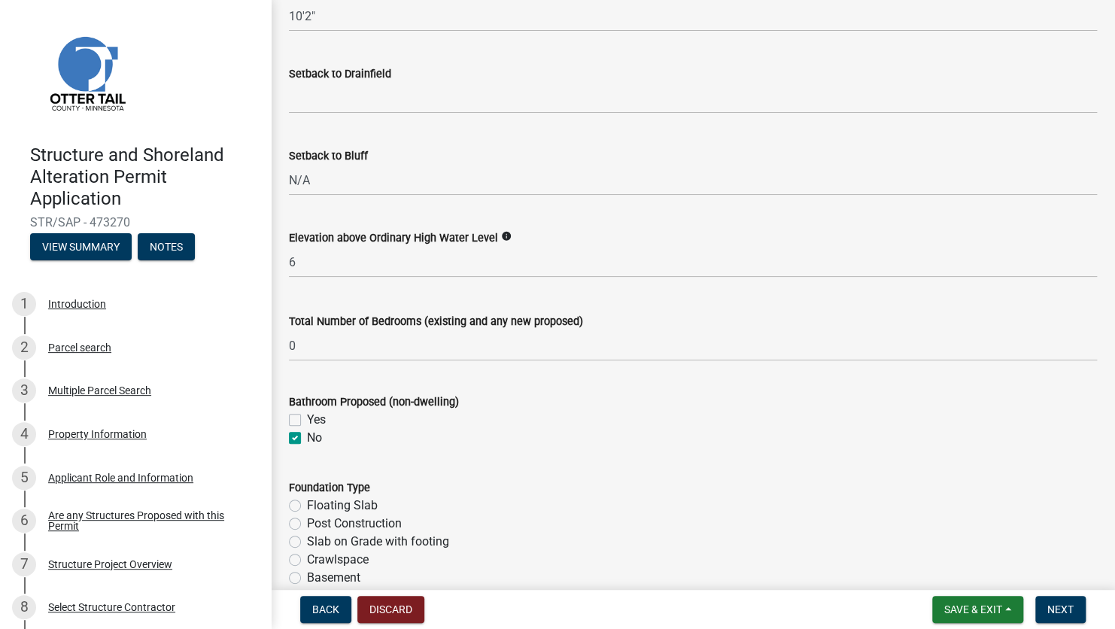
scroll to position [1633, 0]
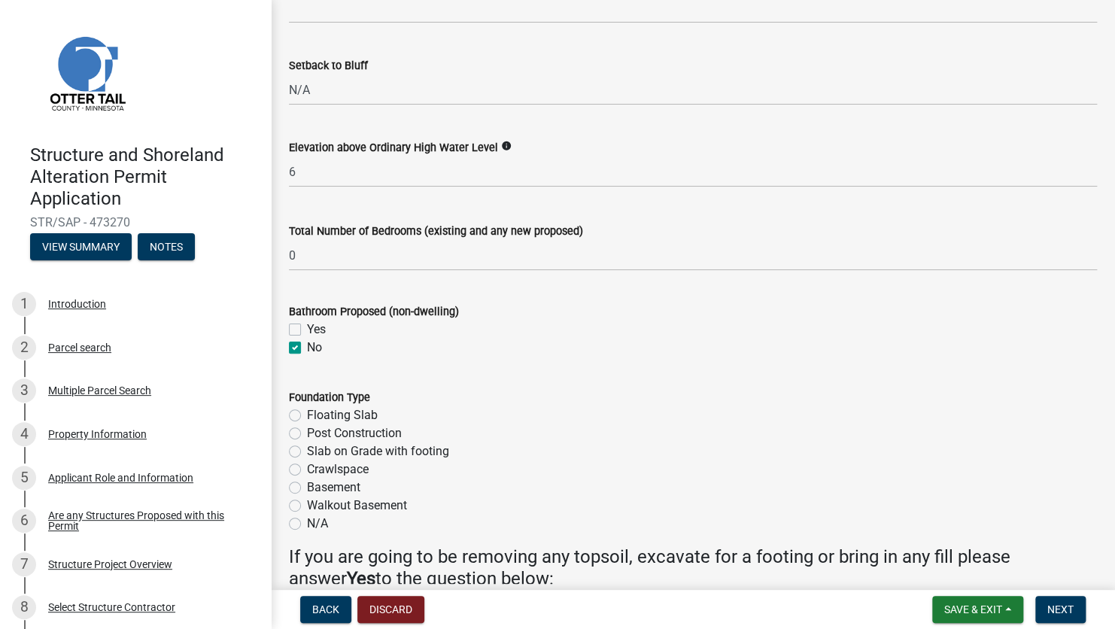
click at [307, 447] on label "N/A" at bounding box center [317, 523] width 21 height 18
click at [307, 447] on input "N/A" at bounding box center [312, 519] width 10 height 10
radio input "true"
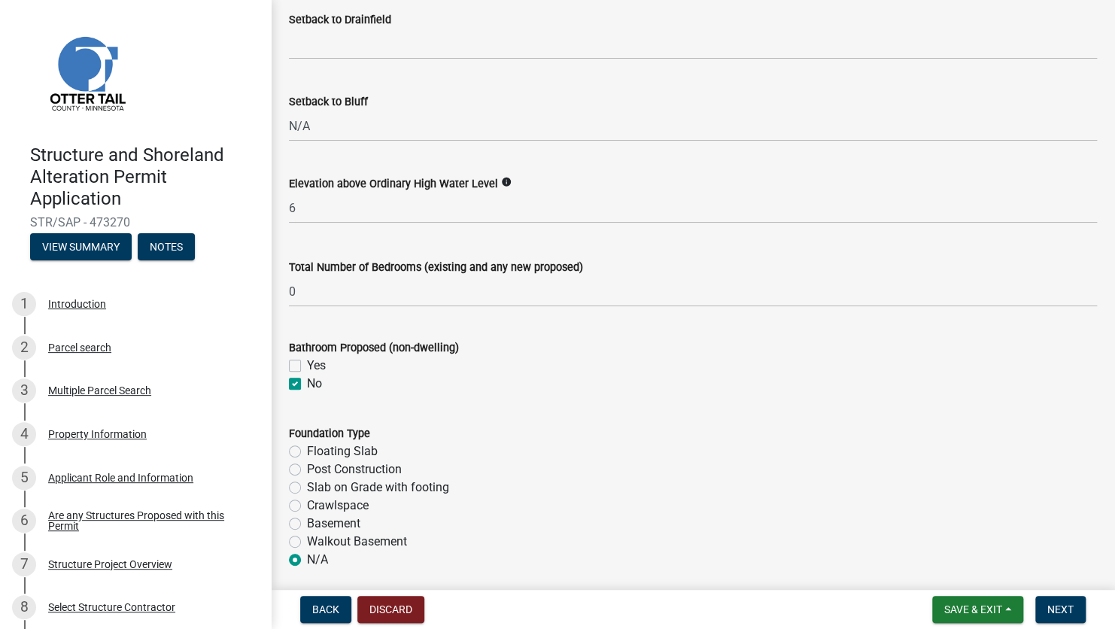
scroll to position [1371, 0]
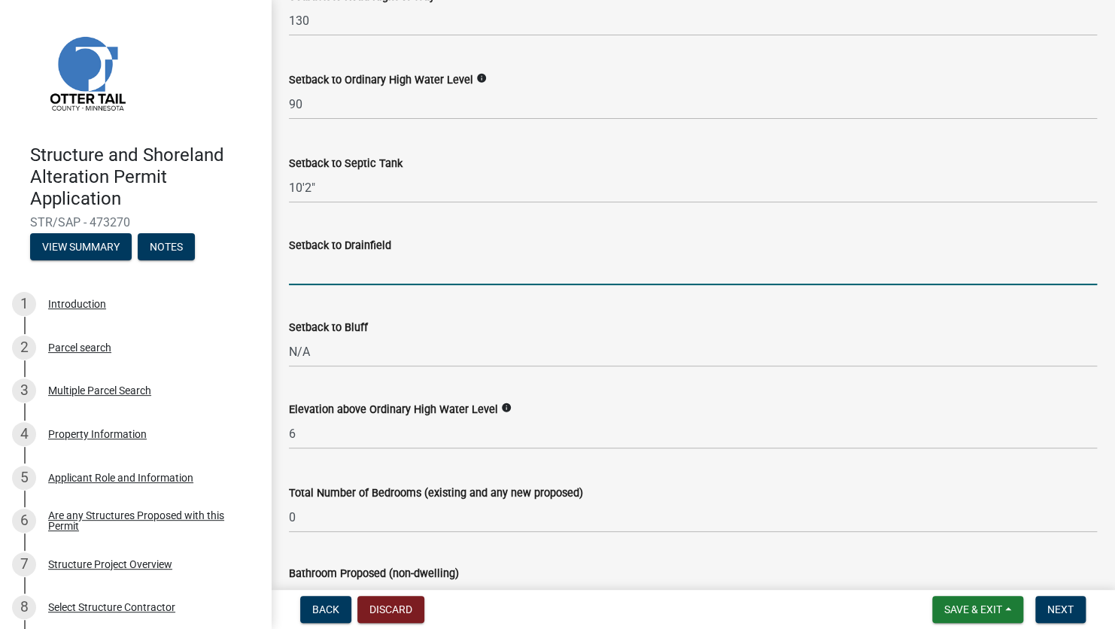
click at [321, 277] on input "Setback to Drainfield" at bounding box center [693, 269] width 808 height 31
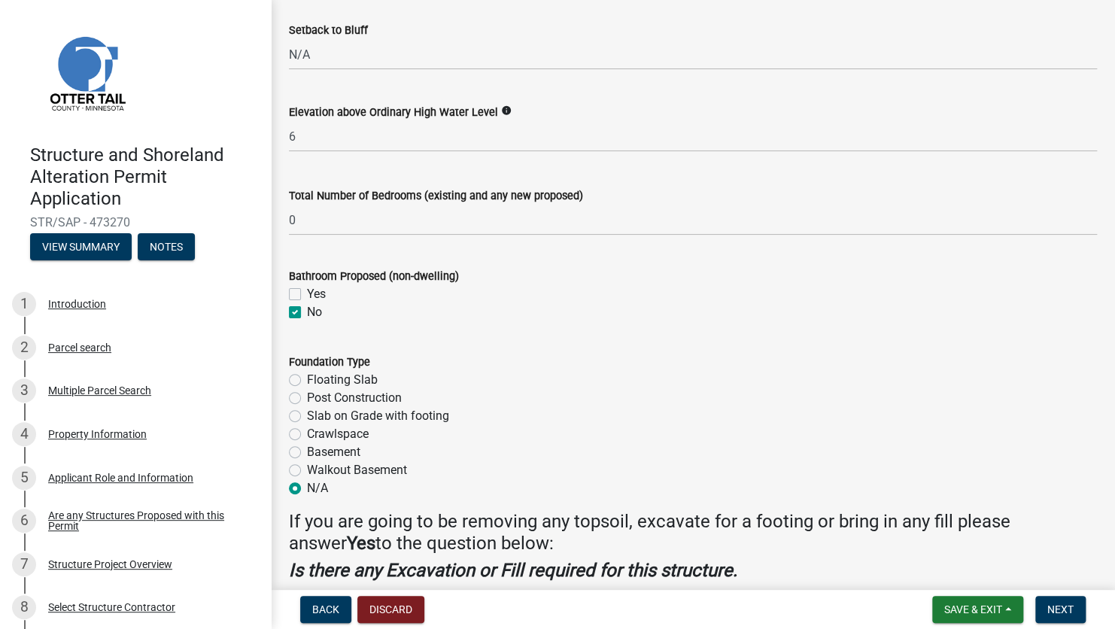
scroll to position [1672, 0]
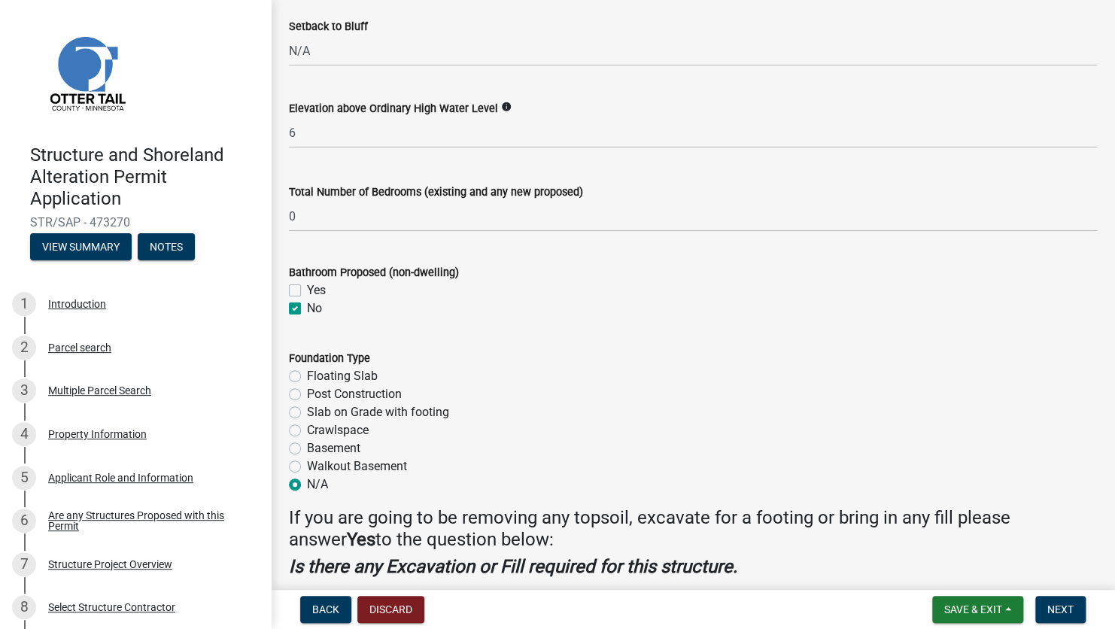
click at [738, 435] on div "Crawlspace" at bounding box center [693, 430] width 808 height 18
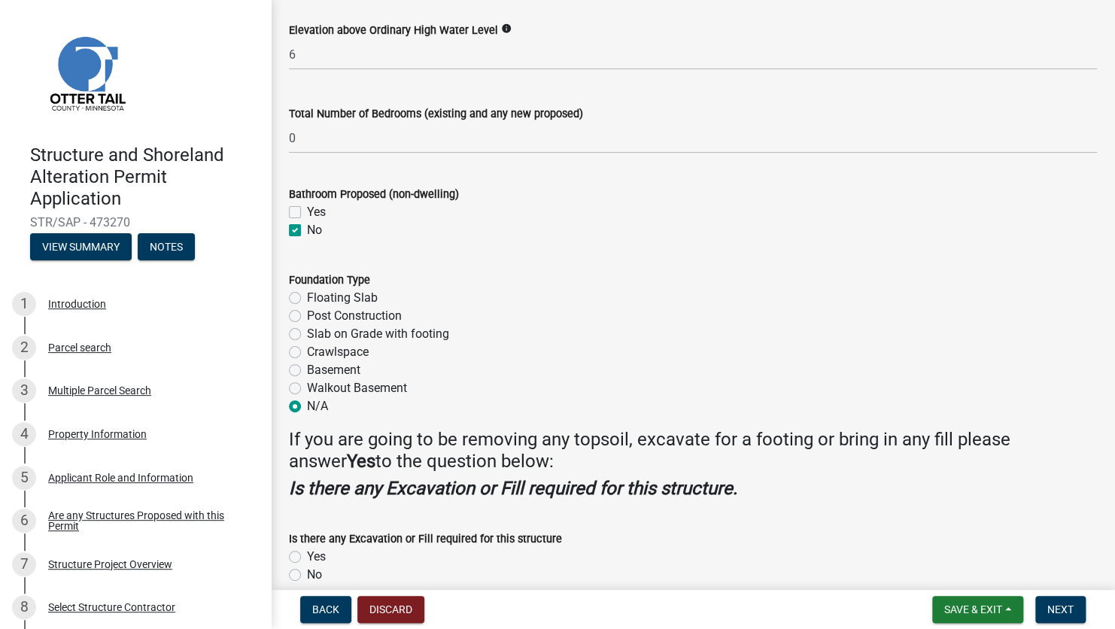
scroll to position [1822, 0]
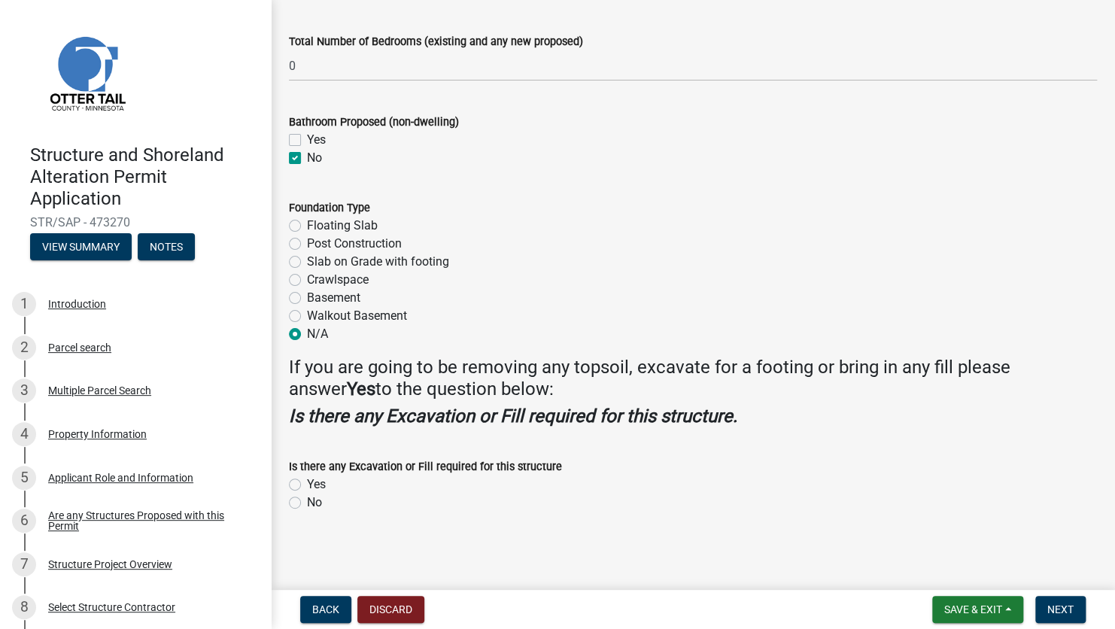
click at [307, 447] on label "No" at bounding box center [314, 502] width 15 height 18
click at [307, 447] on input "No" at bounding box center [312, 498] width 10 height 10
radio input "true"
click at [921, 447] on span "Next" at bounding box center [1060, 609] width 26 height 12
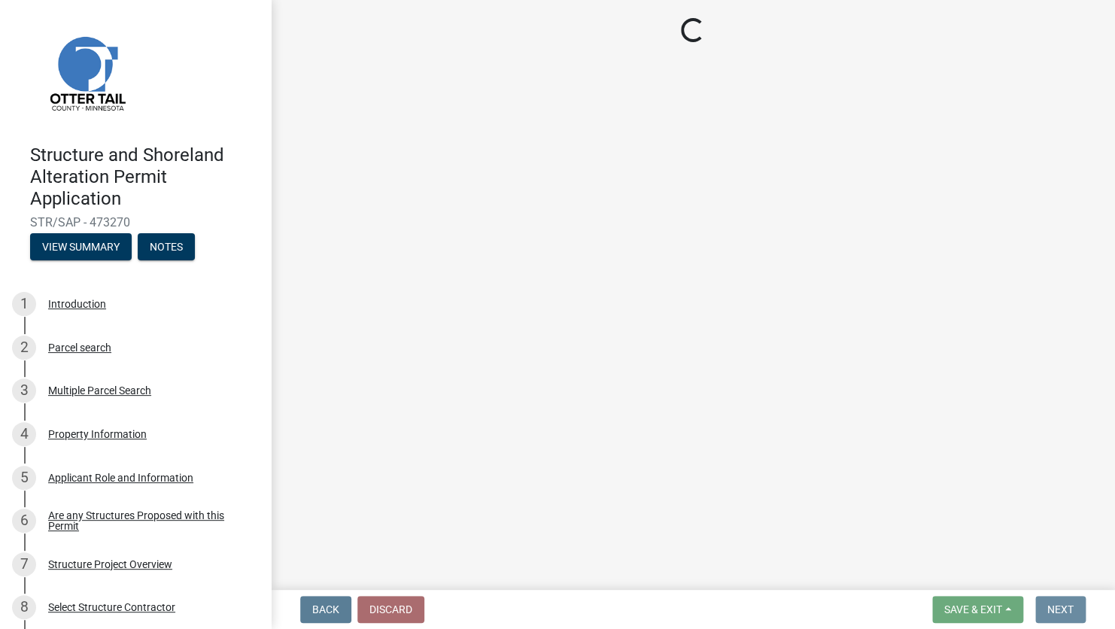
scroll to position [0, 0]
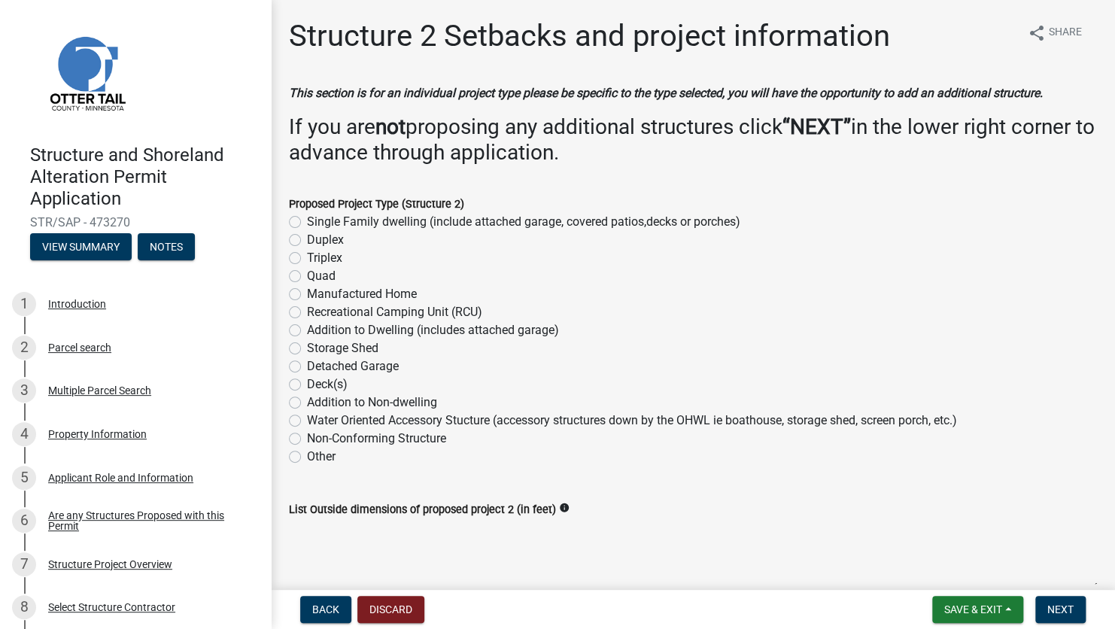
click at [307, 447] on label "Other" at bounding box center [321, 456] width 29 height 18
click at [307, 447] on input "Other" at bounding box center [312, 452] width 10 height 10
radio input "true"
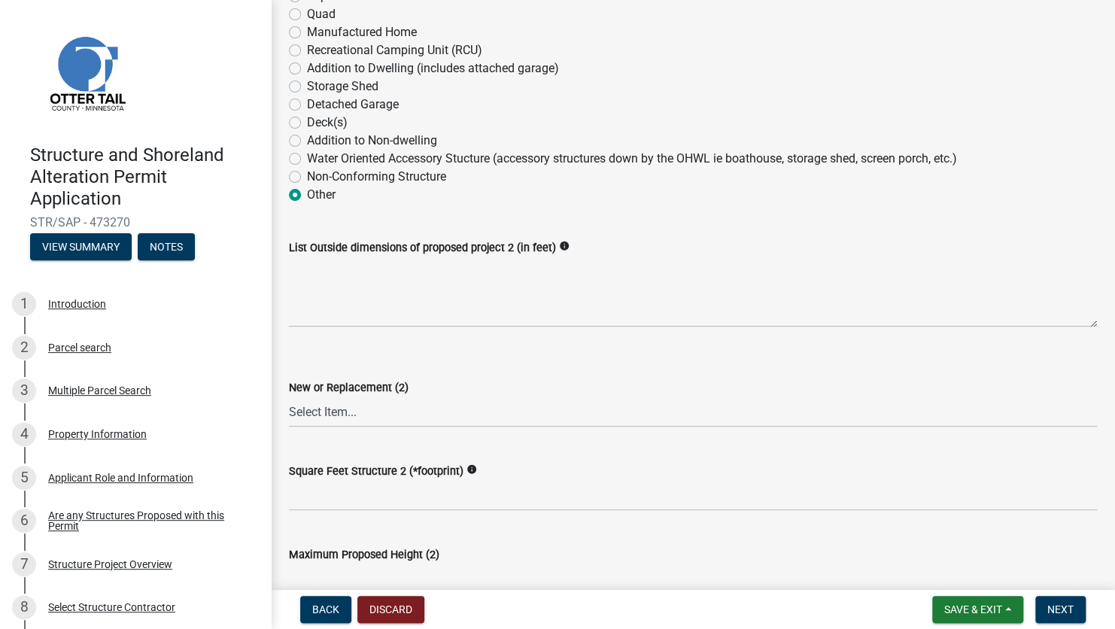
scroll to position [301, 0]
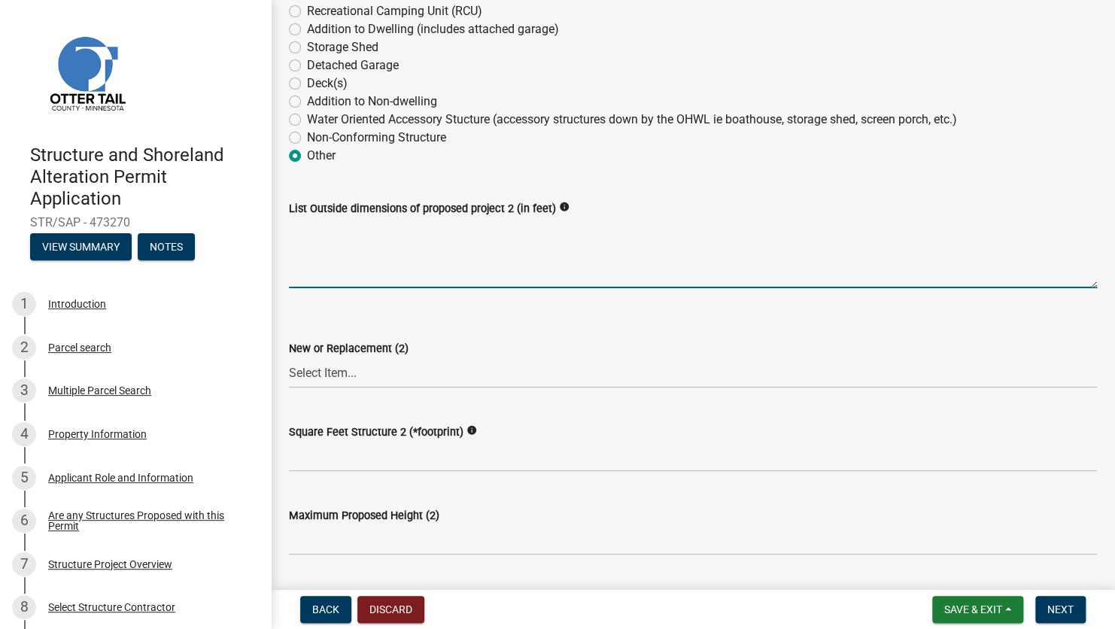
click at [357, 238] on textarea "List Outside dimensions of proposed project 2 (in feet)" at bounding box center [693, 252] width 808 height 71
click at [456, 247] on textarea "List Outside dimensions of proposed project 2 (in feet)" at bounding box center [693, 252] width 808 height 71
type textarea "12'x12'"
click at [468, 368] on select "Select Item... New Replacement" at bounding box center [693, 372] width 808 height 31
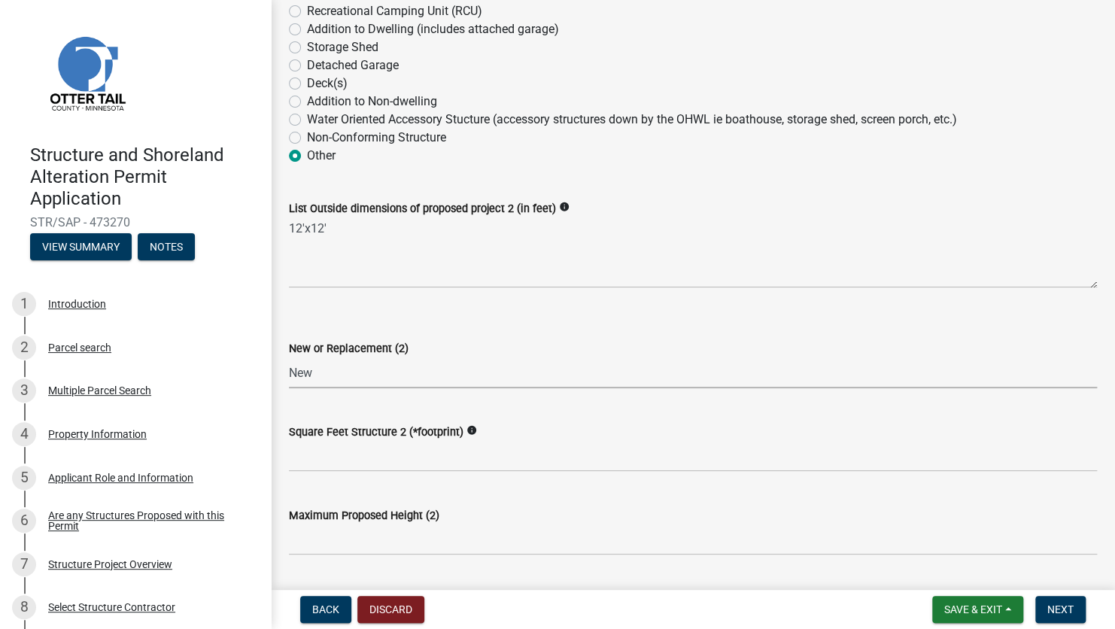
click at [289, 357] on select "Select Item... New Replacement" at bounding box center [693, 372] width 808 height 31
select select "c185e313-3403-4239-bd61-bb563c58a77a"
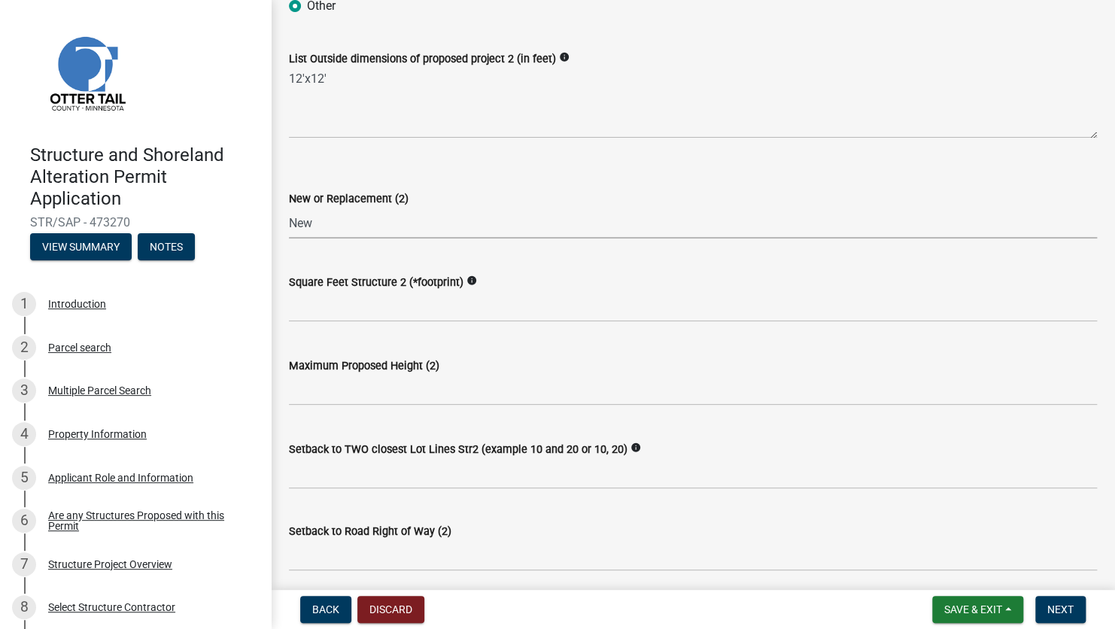
scroll to position [451, 0]
click at [401, 311] on input "text" at bounding box center [693, 305] width 808 height 31
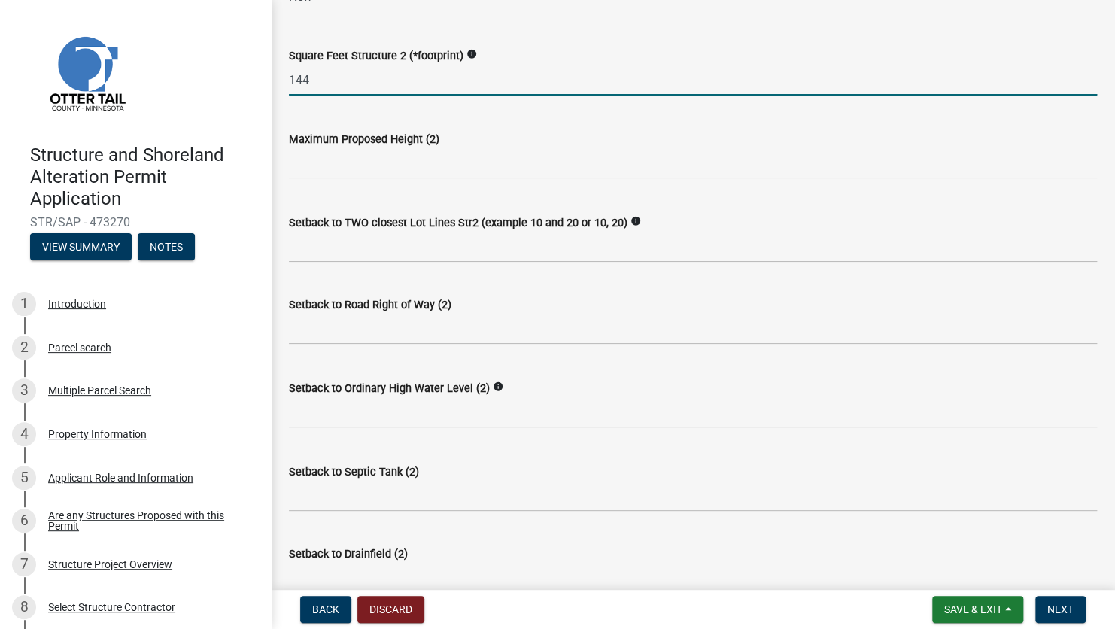
type input "144"
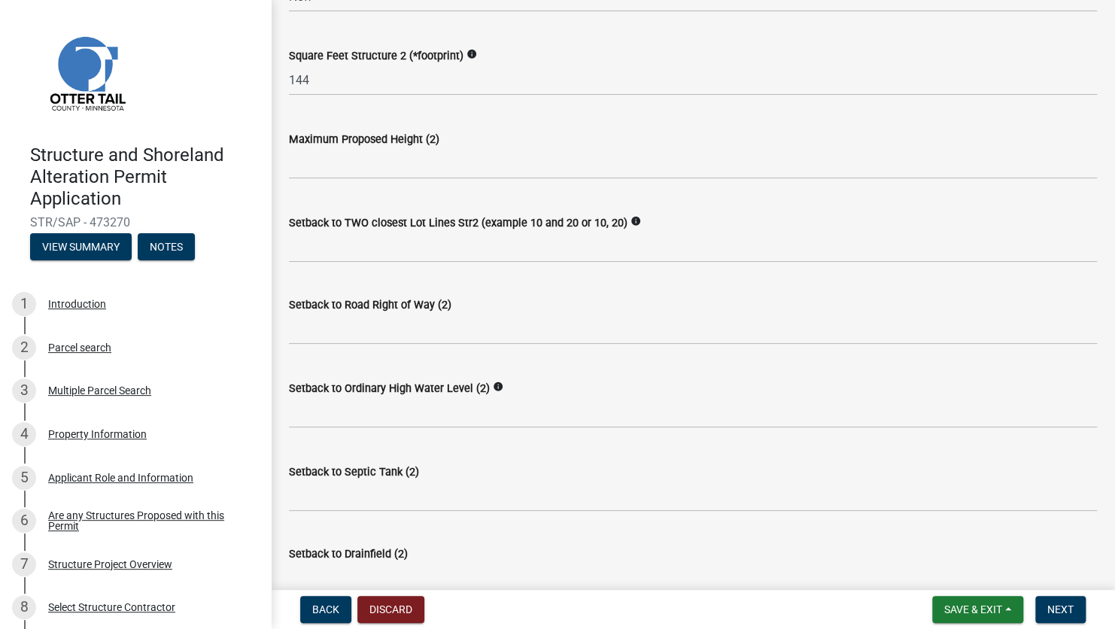
click at [466, 52] on icon "info" at bounding box center [471, 54] width 11 height 11
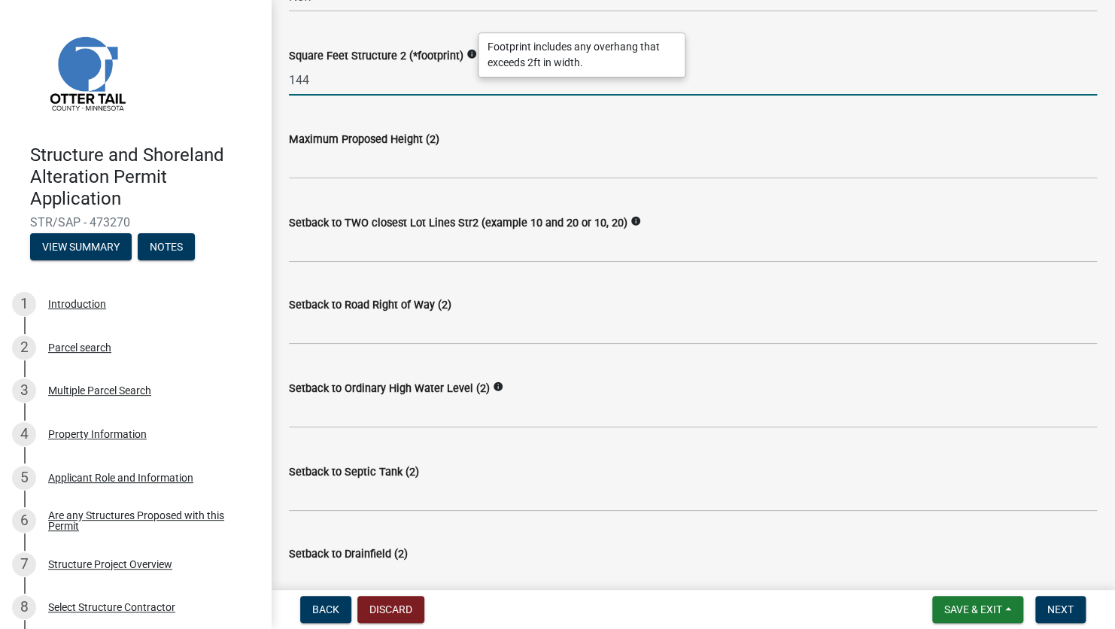
click at [315, 78] on input "144" at bounding box center [693, 80] width 808 height 31
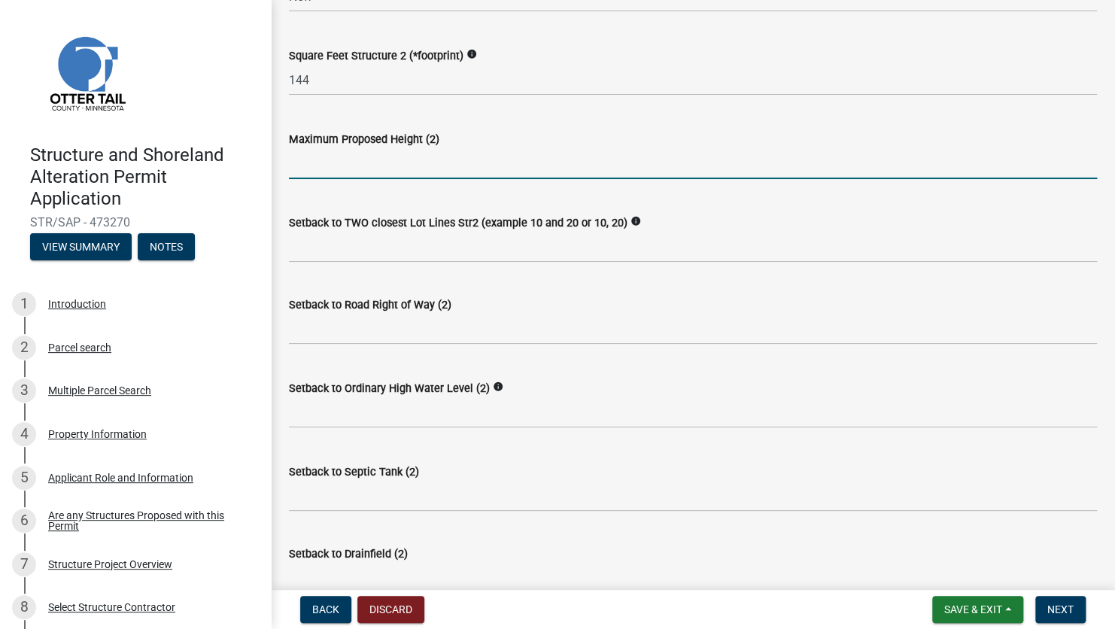
click at [353, 167] on input "text" at bounding box center [693, 163] width 808 height 31
type input "11"
click at [326, 255] on input "Setback to TWO closest Lot Lines Str2 (example 10 and 20 or 10, 20)" at bounding box center [693, 247] width 808 height 31
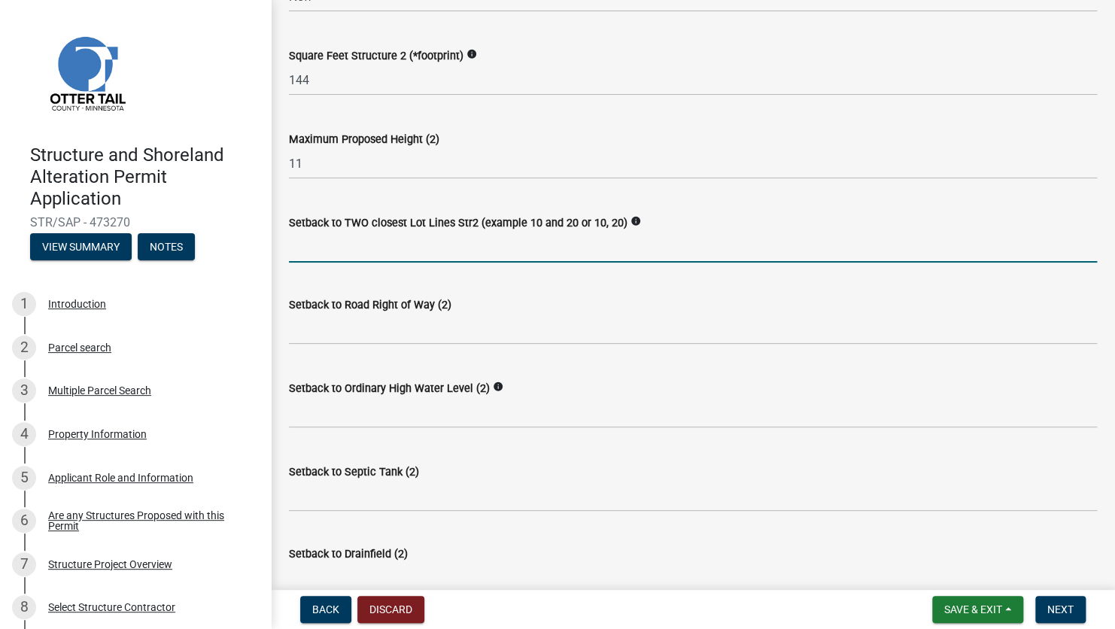
click at [314, 255] on input "Setback to TWO closest Lot Lines Str2 (example 10 and 20 or 10, 20)" at bounding box center [693, 247] width 808 height 31
type input "40,55"
click at [333, 341] on input "text" at bounding box center [693, 329] width 808 height 31
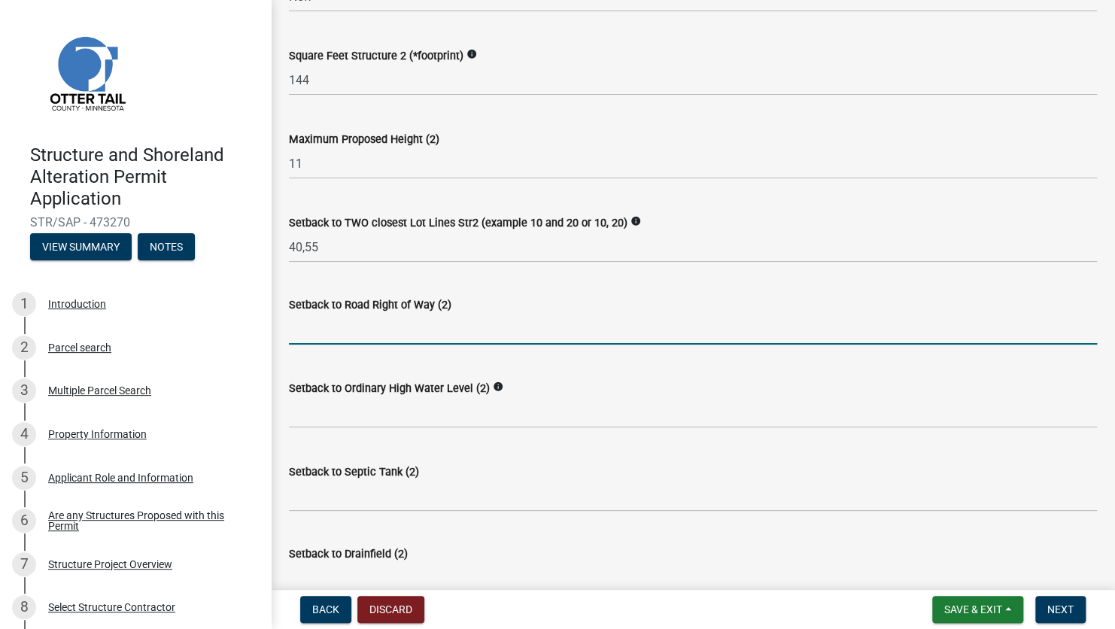
click at [369, 338] on input "text" at bounding box center [693, 329] width 808 height 31
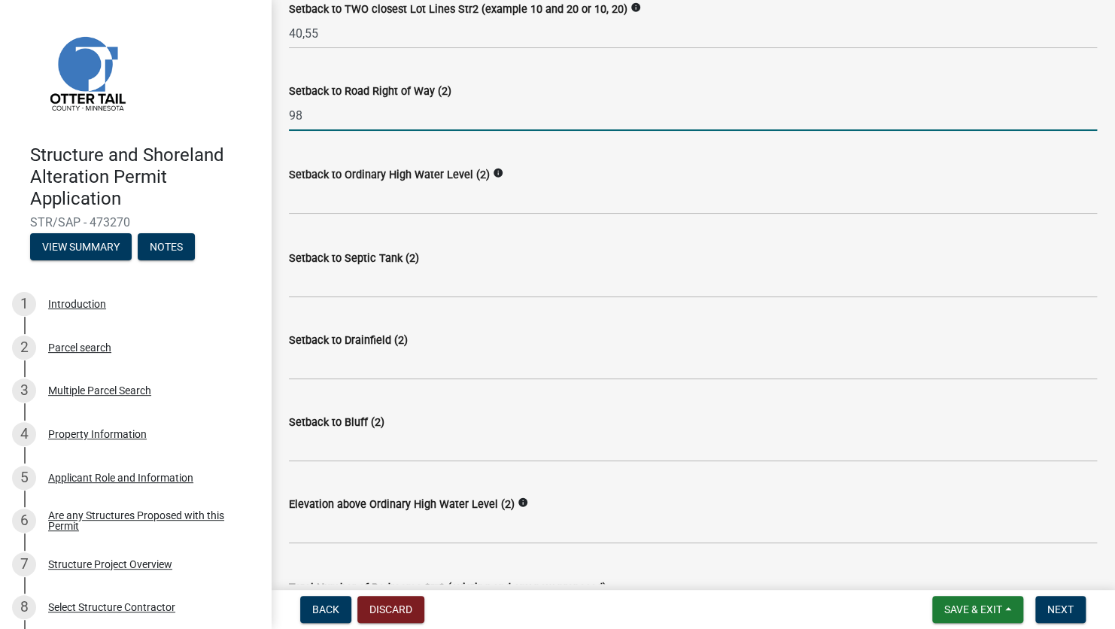
scroll to position [903, 0]
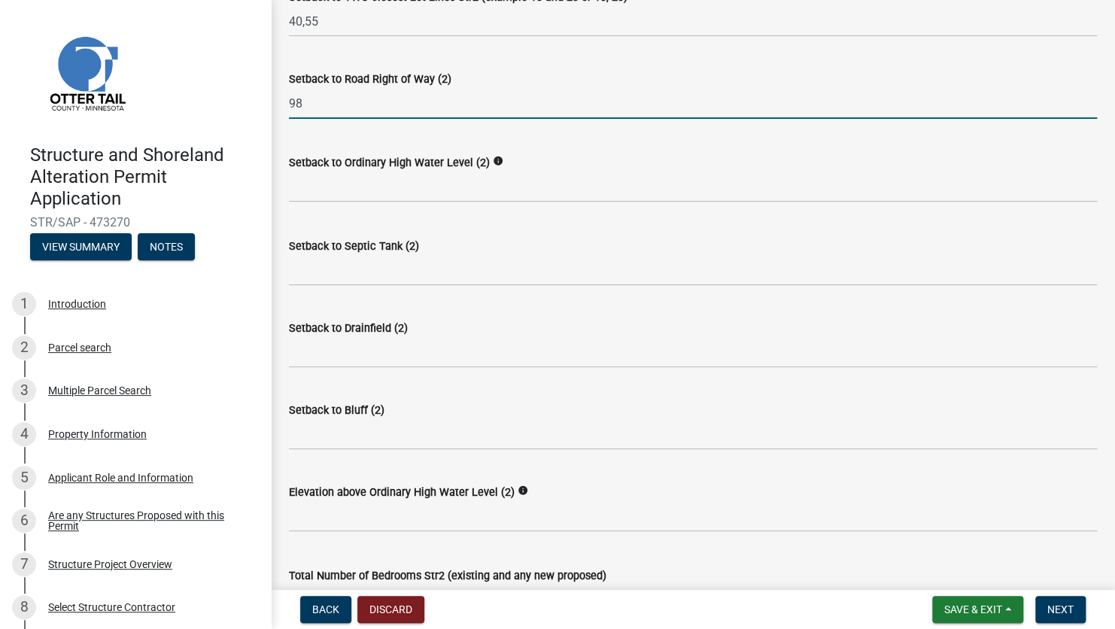
type input "98"
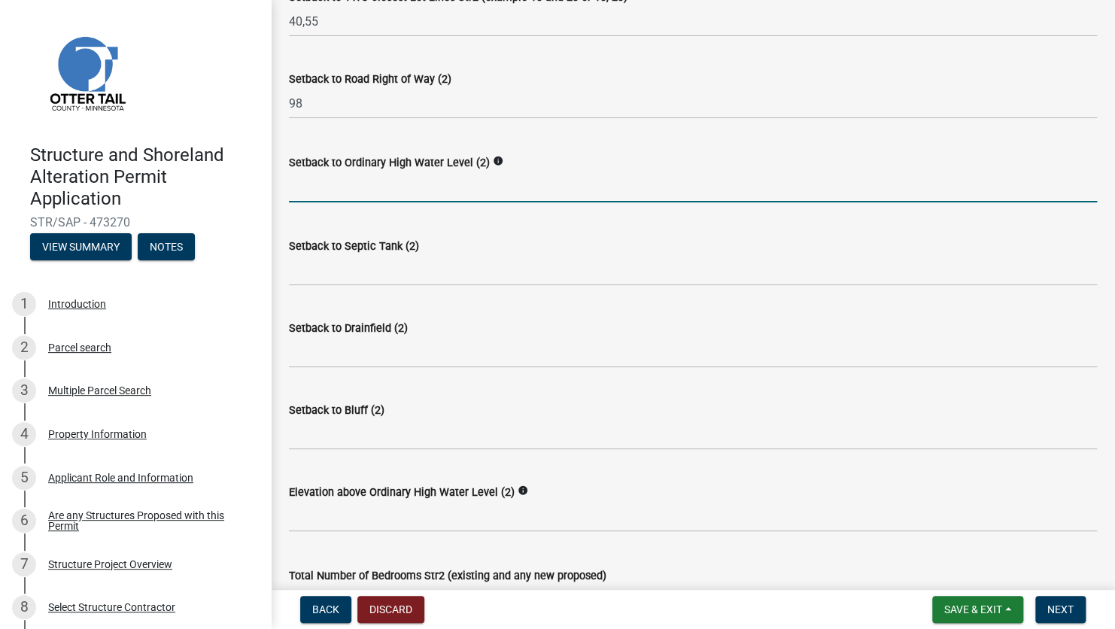
click at [349, 187] on input "text" at bounding box center [693, 186] width 808 height 31
type input "154"
click at [353, 274] on input "Setback to Septic Tank (2)" at bounding box center [693, 270] width 808 height 31
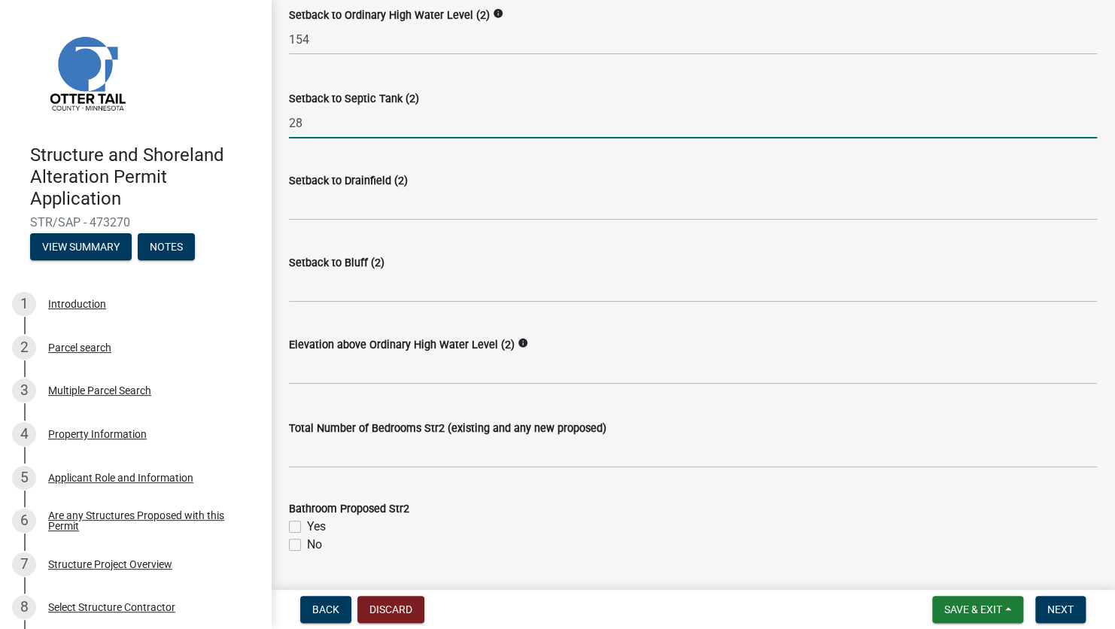
scroll to position [1053, 0]
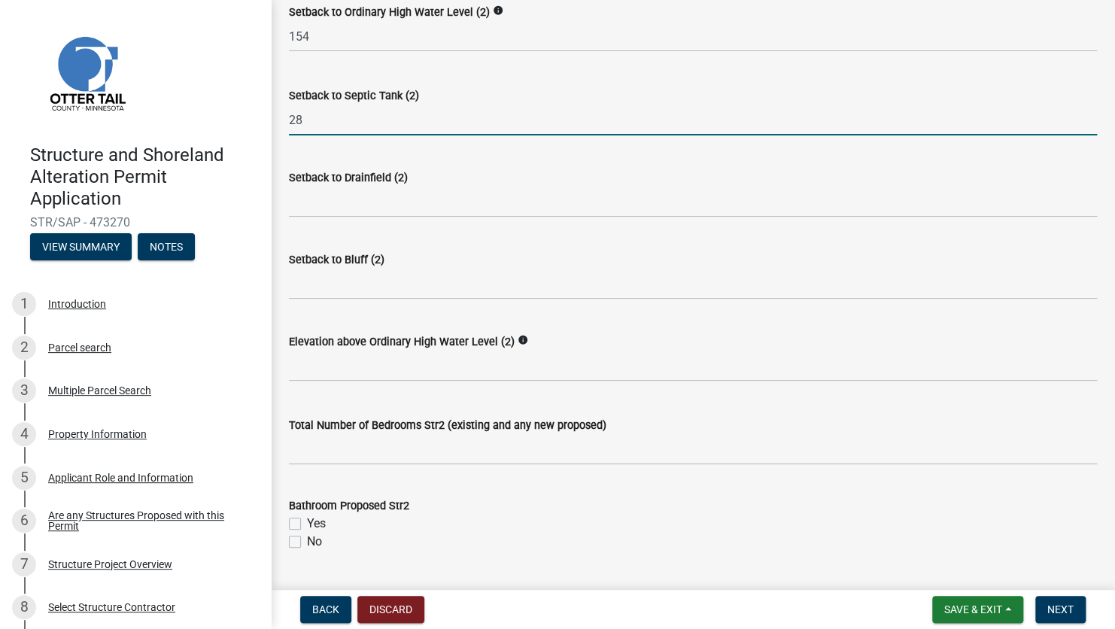
type input "28"
click at [317, 292] on input "Setback to Bluff (2)" at bounding box center [693, 283] width 808 height 31
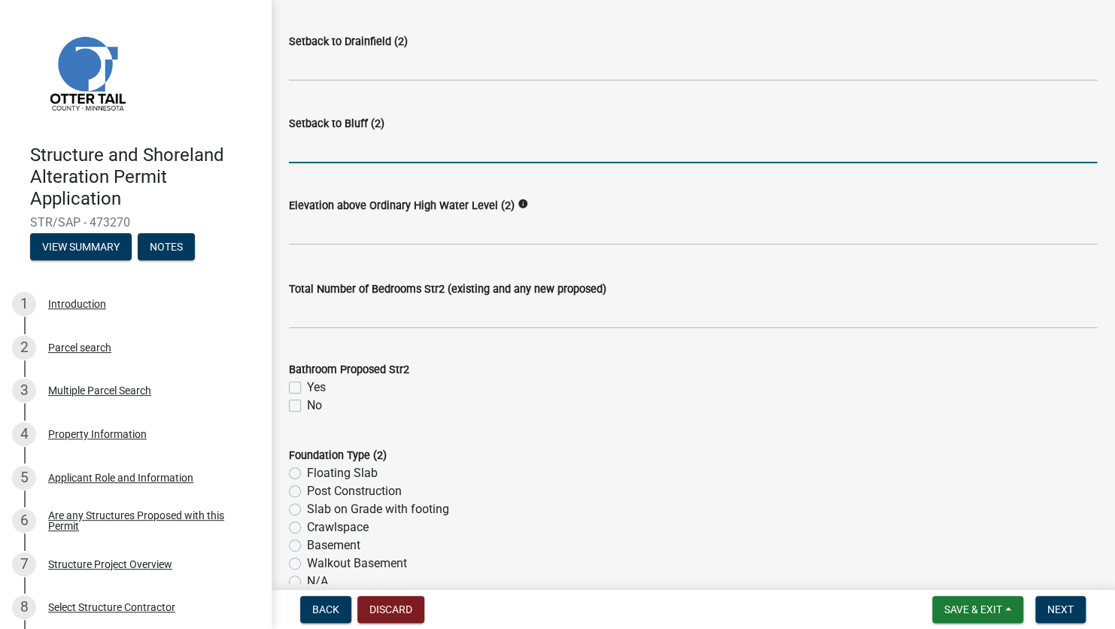
scroll to position [1203, 0]
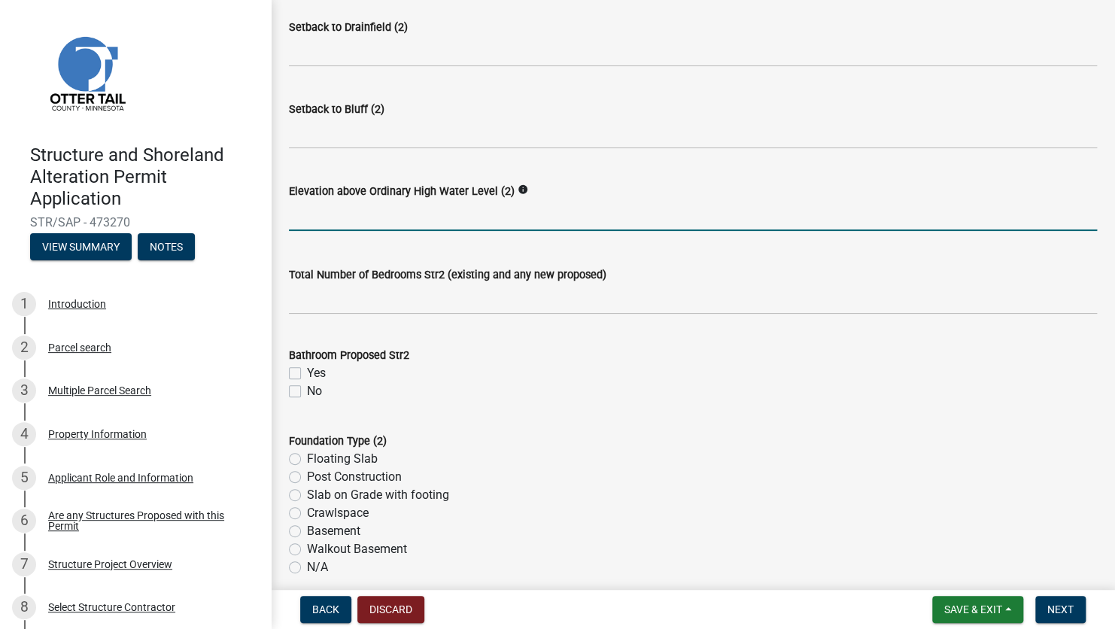
click at [289, 225] on input "text" at bounding box center [693, 215] width 808 height 31
type input "10"
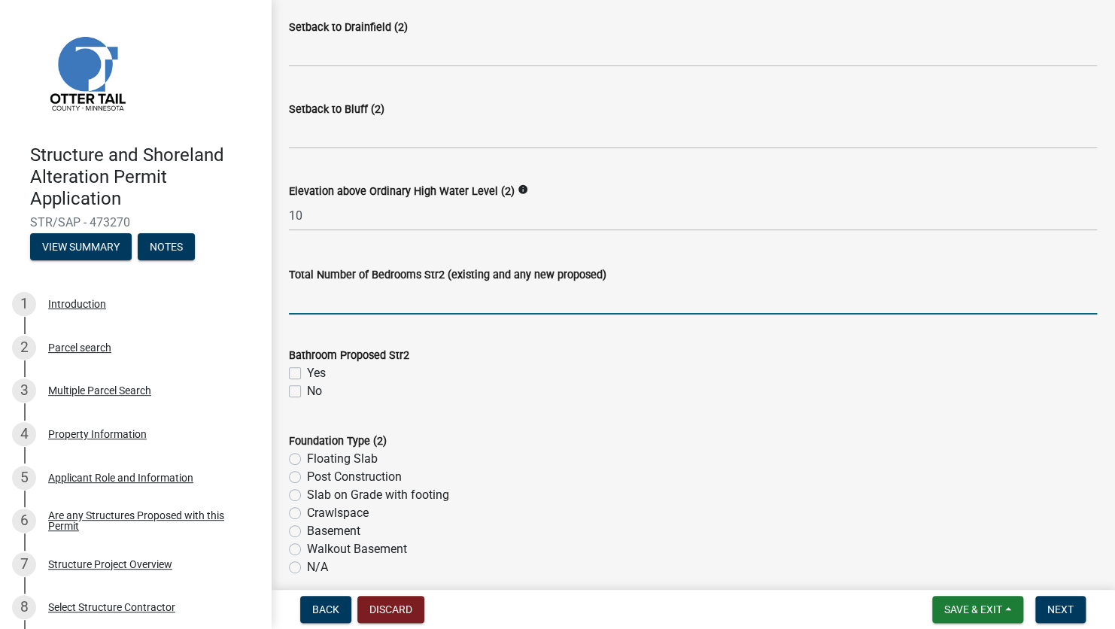
click at [457, 304] on input "text" at bounding box center [693, 299] width 808 height 31
type input "0"
click at [307, 391] on label "No" at bounding box center [314, 391] width 15 height 18
click at [307, 391] on input "No" at bounding box center [312, 387] width 10 height 10
checkbox input "true"
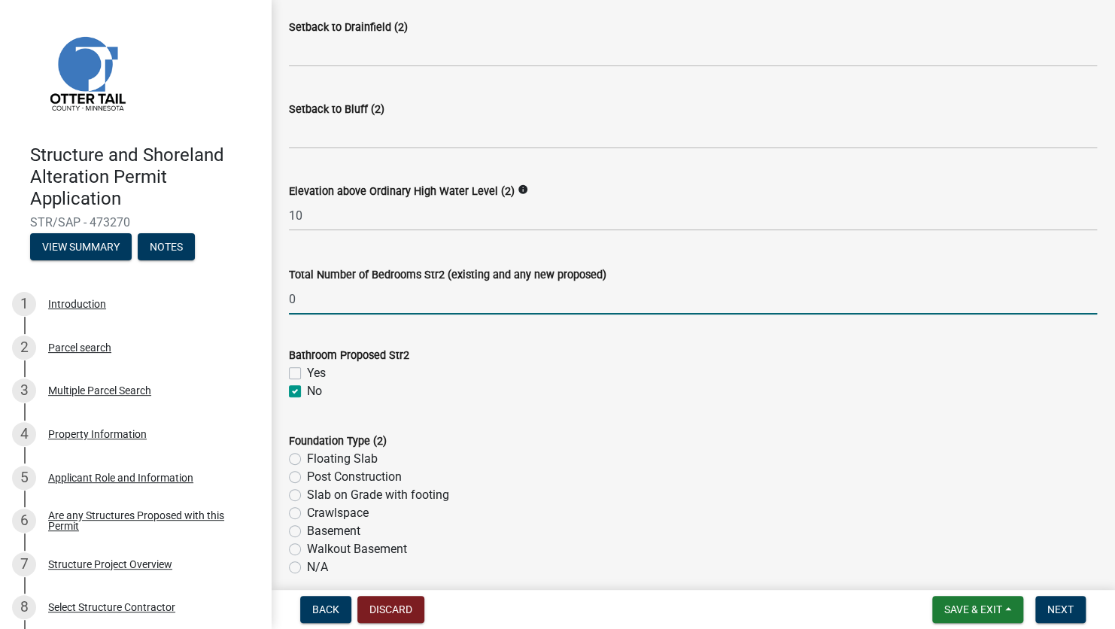
checkbox input "false"
checkbox input "true"
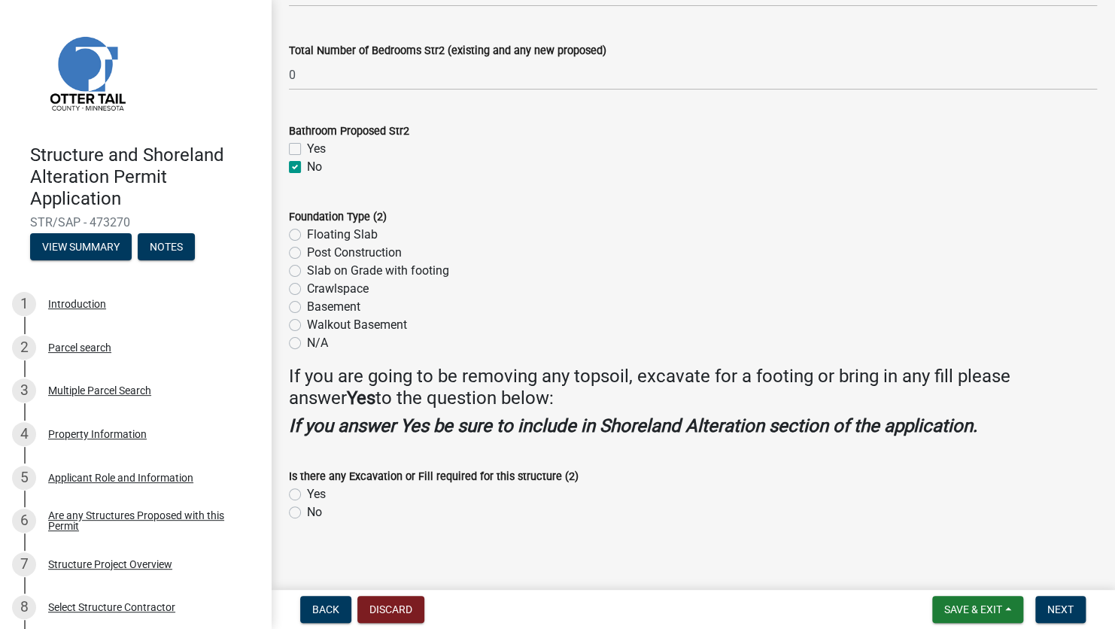
scroll to position [1429, 0]
click at [307, 340] on label "N/A" at bounding box center [317, 341] width 21 height 18
click at [307, 340] on input "N/A" at bounding box center [312, 337] width 10 height 10
radio input "true"
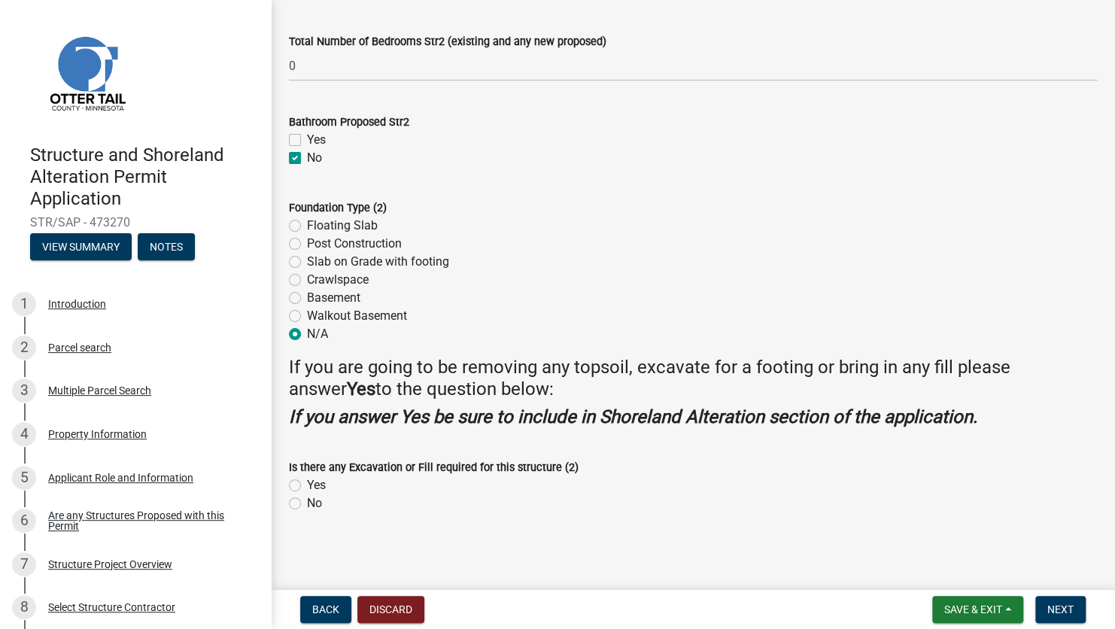
click at [307, 447] on label "No" at bounding box center [314, 503] width 15 height 18
click at [307, 447] on input "No" at bounding box center [312, 499] width 10 height 10
radio input "true"
click at [921, 447] on span "Next" at bounding box center [1060, 609] width 26 height 12
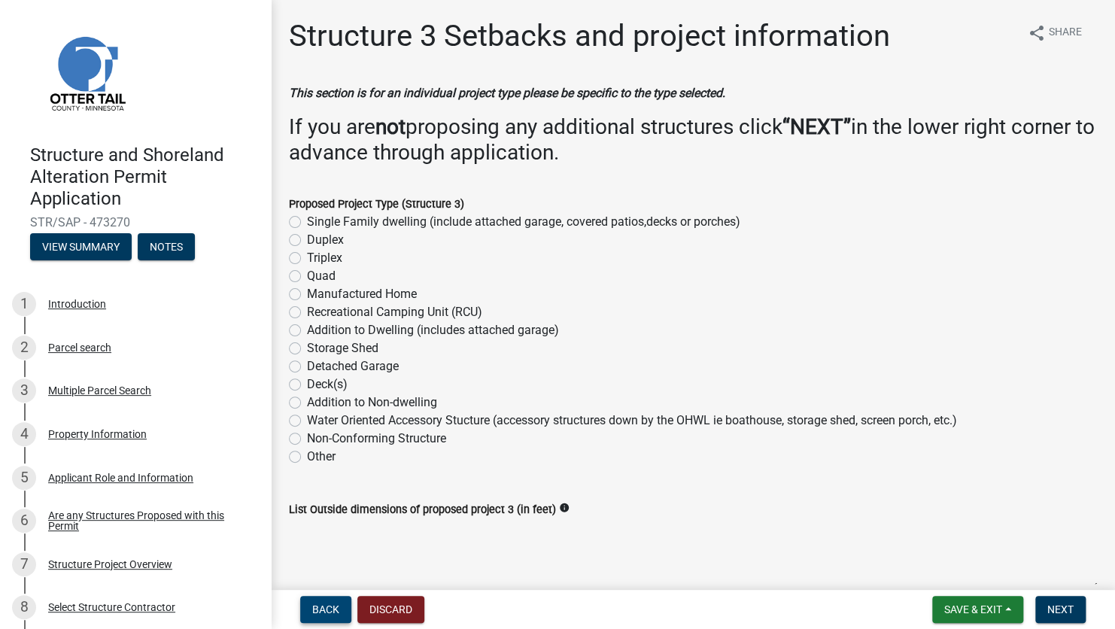
click at [333, 447] on span "Back" at bounding box center [325, 609] width 27 height 12
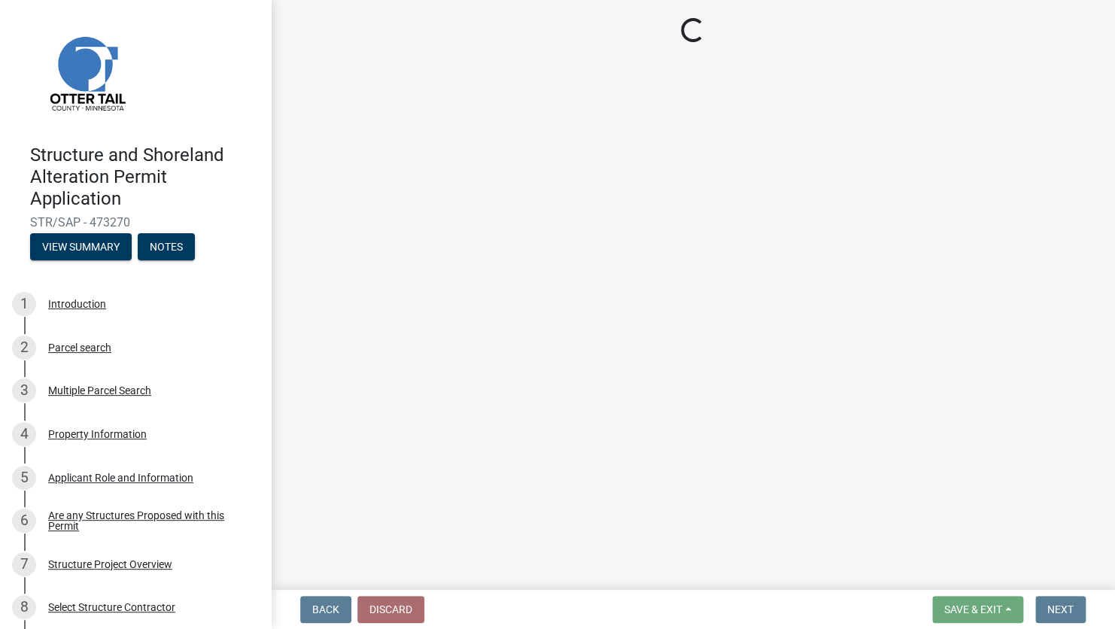
select select "c185e313-3403-4239-bd61-bb563c58a77a"
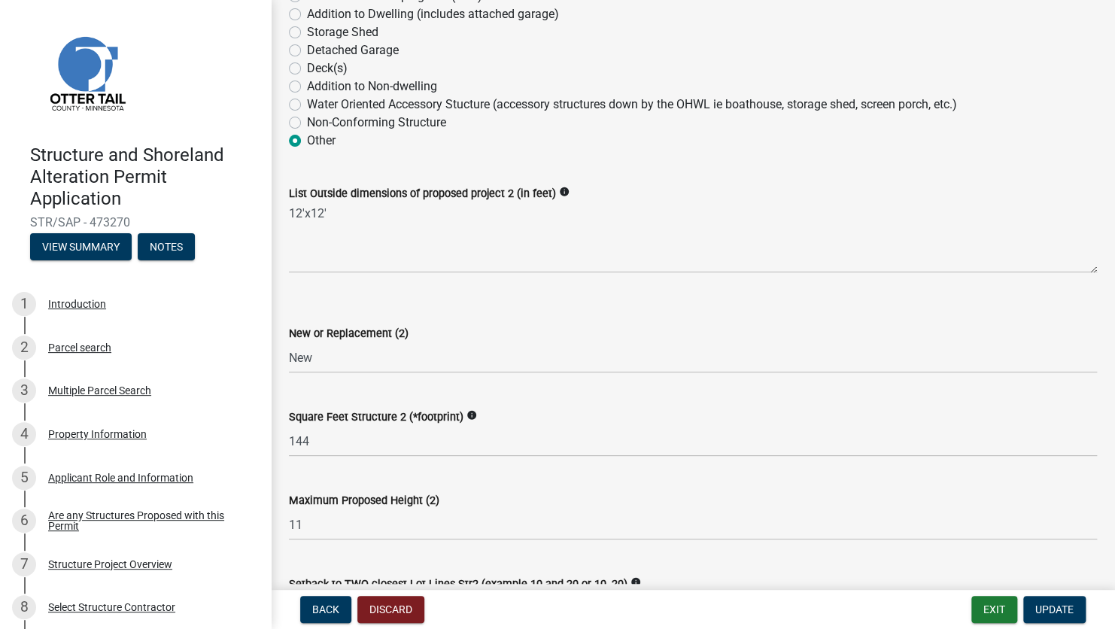
scroll to position [376, 0]
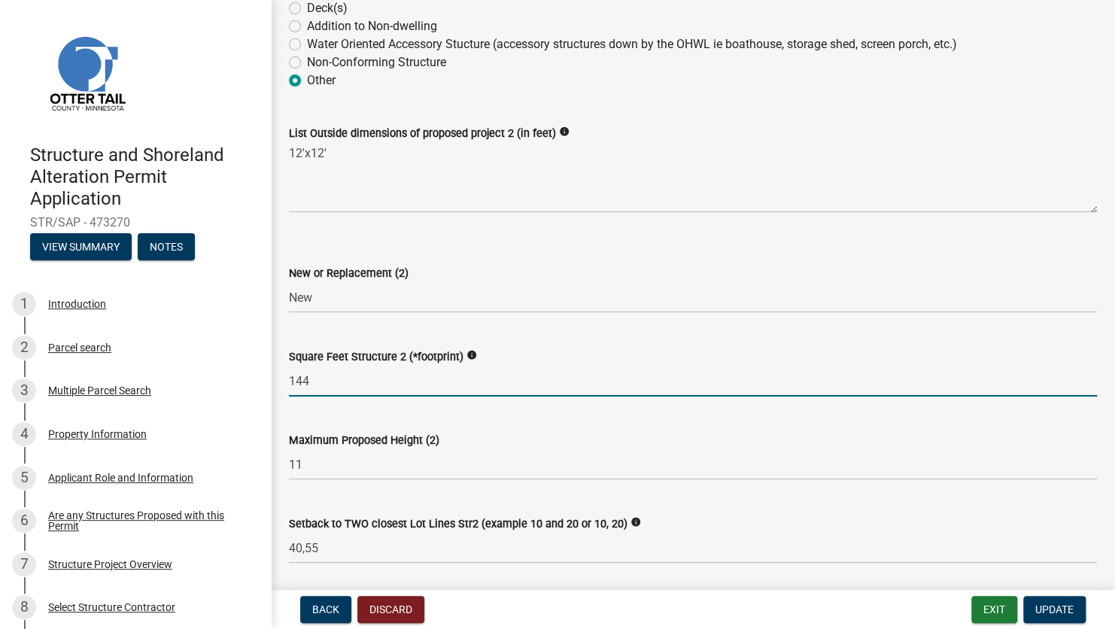
drag, startPoint x: 323, startPoint y: 387, endPoint x: 270, endPoint y: 387, distance: 52.6
click at [271, 387] on div "Structure 2 Setbacks and project information share Share This section is for an…" at bounding box center [693, 621] width 844 height 1958
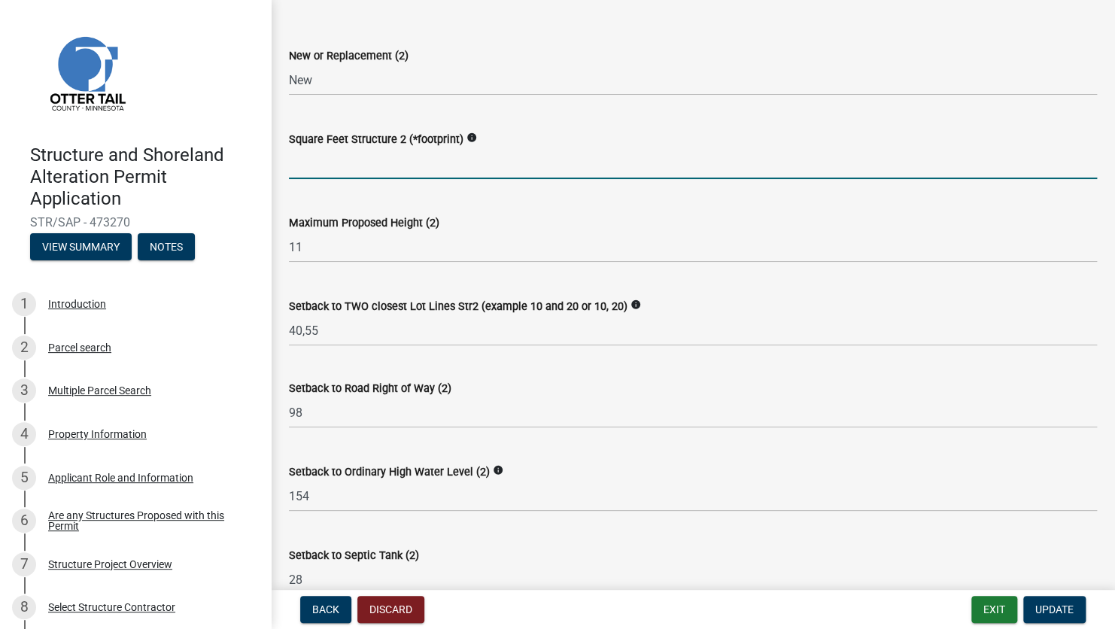
scroll to position [827, 0]
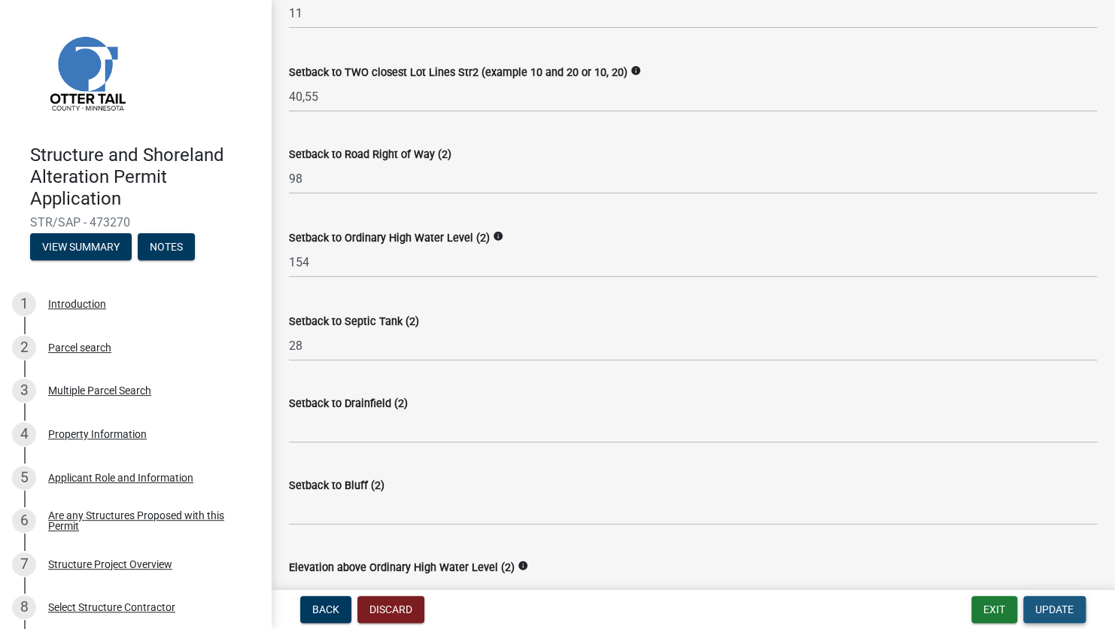
click at [921, 447] on span "Update" at bounding box center [1054, 609] width 38 height 12
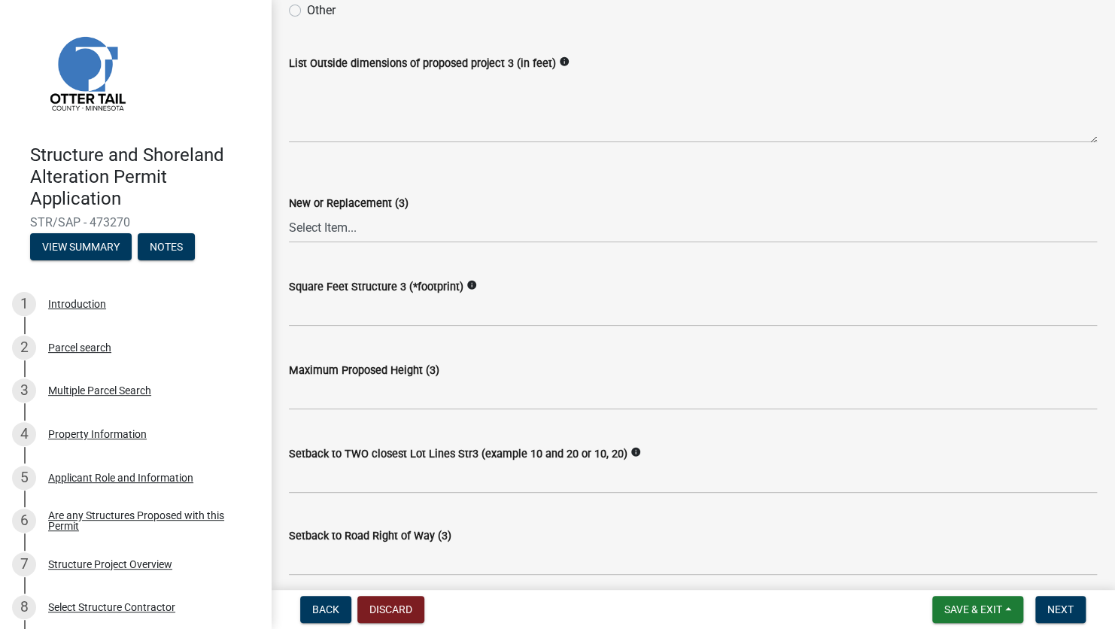
scroll to position [451, 0]
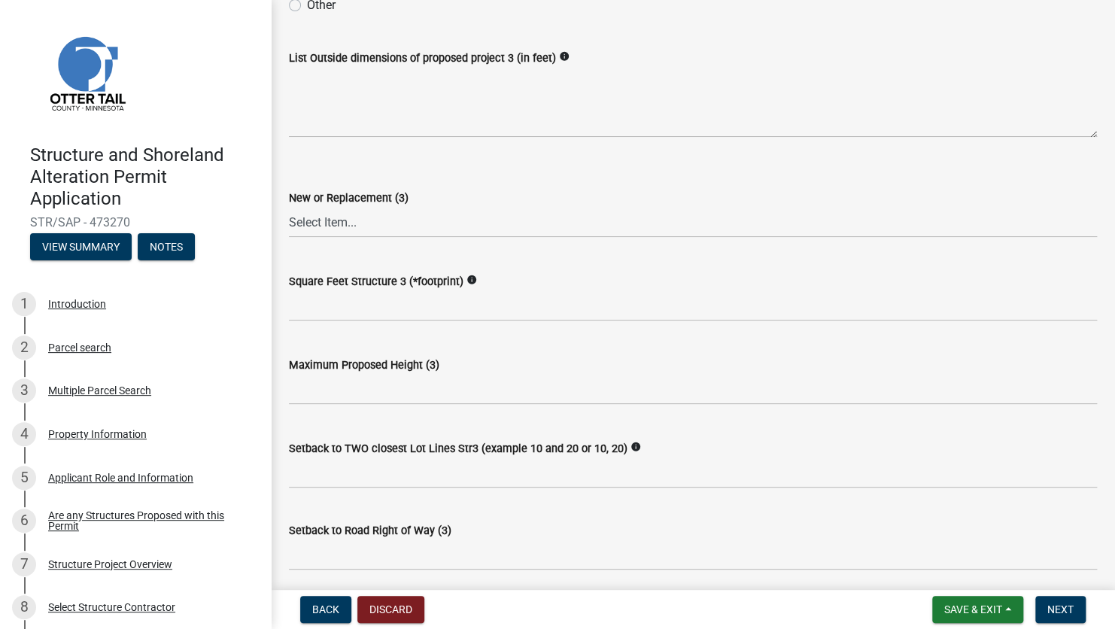
click at [921, 447] on nav "Back Discard Save & Exit Save Save & Exit Next" at bounding box center [693, 609] width 844 height 39
click at [921, 447] on span "Next" at bounding box center [1060, 609] width 26 height 12
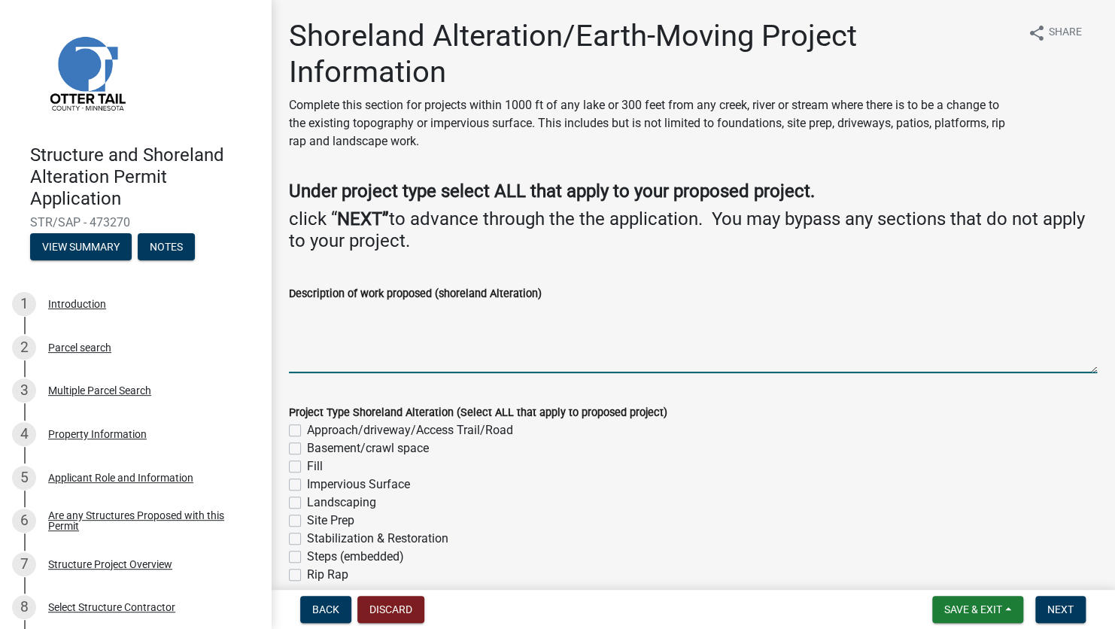
click at [411, 331] on textarea "Description of work proposed (shoreland Alteration)" at bounding box center [693, 337] width 808 height 71
click at [350, 337] on textarea "Description of work proposed (shoreland Alteration)" at bounding box center [693, 337] width 808 height 71
click at [556, 293] on div "Description of work proposed (shoreland Alteration)" at bounding box center [693, 293] width 808 height 18
click at [429, 322] on textarea "Description of work proposed (shoreland Alteration)" at bounding box center [693, 337] width 808 height 71
type textarea "r"
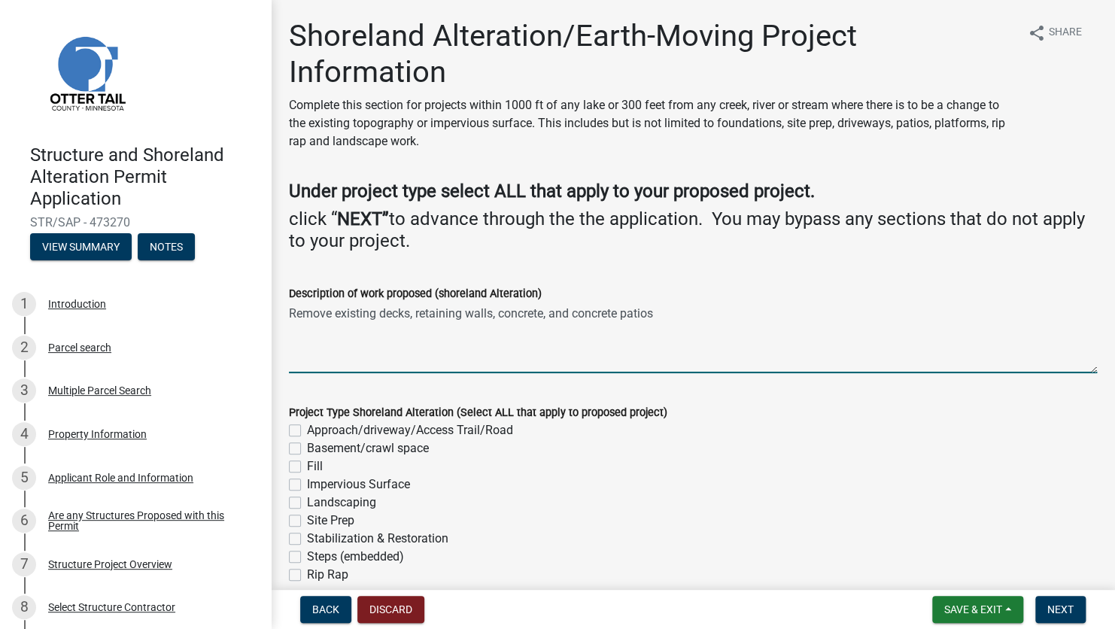
click at [548, 316] on textarea "Remove existing decks, retaining walls, concrete, and concrete patios" at bounding box center [693, 337] width 808 height 71
click at [613, 314] on textarea "Remove existing decks, retaining walls, and concrete patios" at bounding box center [693, 337] width 808 height 71
type textarea "Remove existing decks, retaining walls, and concrete patios Repla"
click at [384, 328] on textarea "Remove existing decks, retaining walls, and concrete patios Repla" at bounding box center [693, 337] width 808 height 71
click at [356, 324] on textarea "Remove existing decks, retaining walls, and concrete patios Repla" at bounding box center [693, 337] width 808 height 71
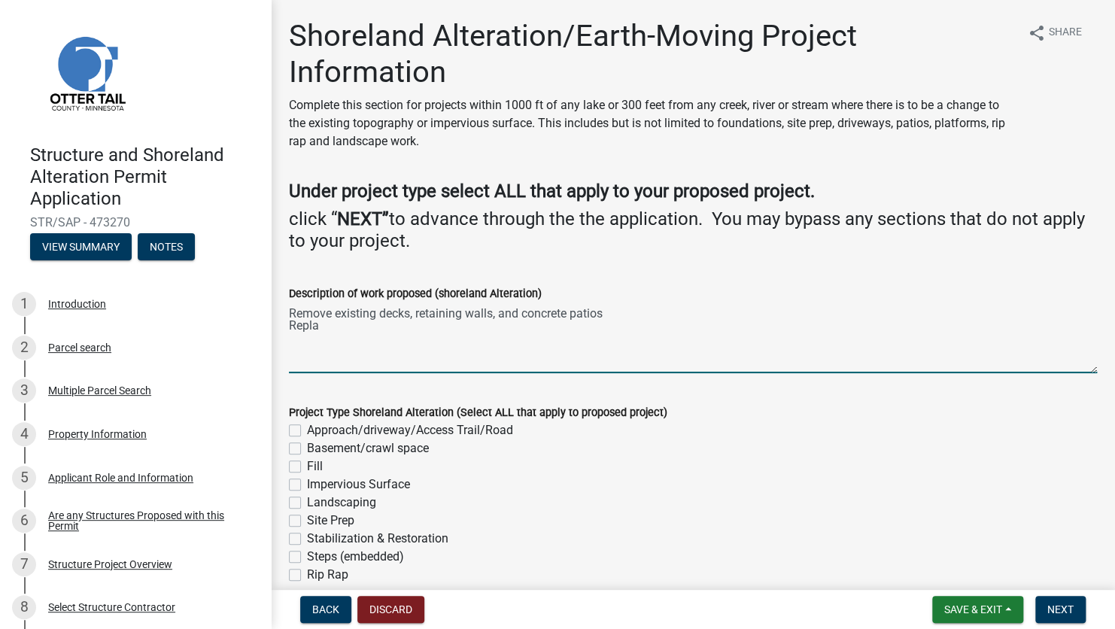
click at [413, 328] on textarea "Remove existing decks, retaining walls, and concrete patios Repla" at bounding box center [693, 337] width 808 height 71
click at [354, 326] on textarea "Remove existing decks, retaining walls, and concrete patios Repla" at bounding box center [693, 337] width 808 height 71
click at [362, 328] on textarea "Remove existing decks, retaining walls, and concrete patios Repla" at bounding box center [693, 337] width 808 height 71
click at [378, 329] on textarea "Remove existing decks, retaining walls, and concrete patios Repla" at bounding box center [693, 337] width 808 height 71
click at [355, 324] on textarea "Remove existing decks, retaining walls, and concrete patios Repla" at bounding box center [693, 337] width 808 height 71
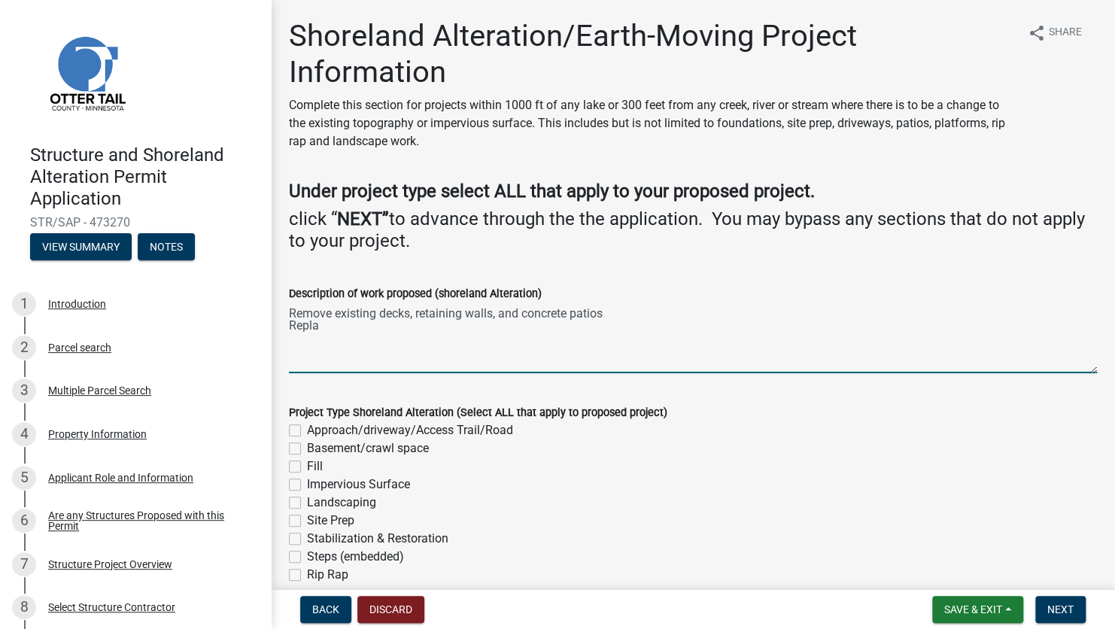
click at [319, 325] on textarea "Remove existing decks, retaining walls, and concrete patios Repla" at bounding box center [693, 337] width 808 height 71
click at [326, 325] on textarea "Remove existing decks, retaining walls, and concrete patios Repla" at bounding box center [693, 337] width 808 height 71
click at [653, 447] on div "Landscaping" at bounding box center [693, 502] width 808 height 18
click at [402, 333] on textarea "Remove existing decks, retaining walls, and concrete patios Repla" at bounding box center [693, 337] width 808 height 71
click at [921, 447] on span "Save & Exit" at bounding box center [973, 609] width 58 height 12
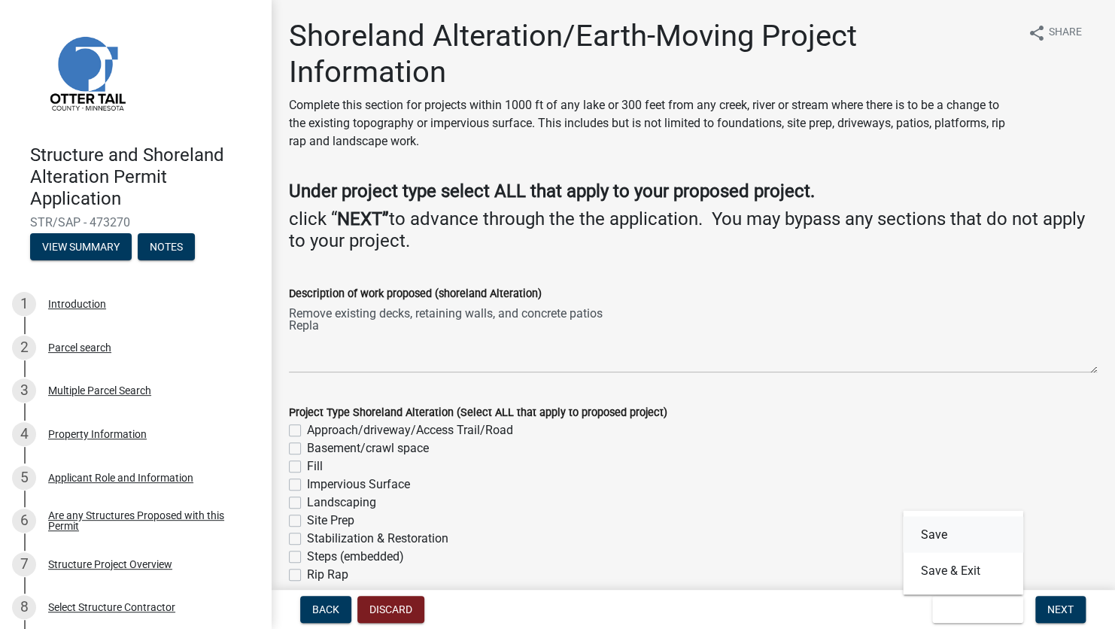
click at [921, 447] on button "Save" at bounding box center [963, 534] width 120 height 36
